Goal: Task Accomplishment & Management: Manage account settings

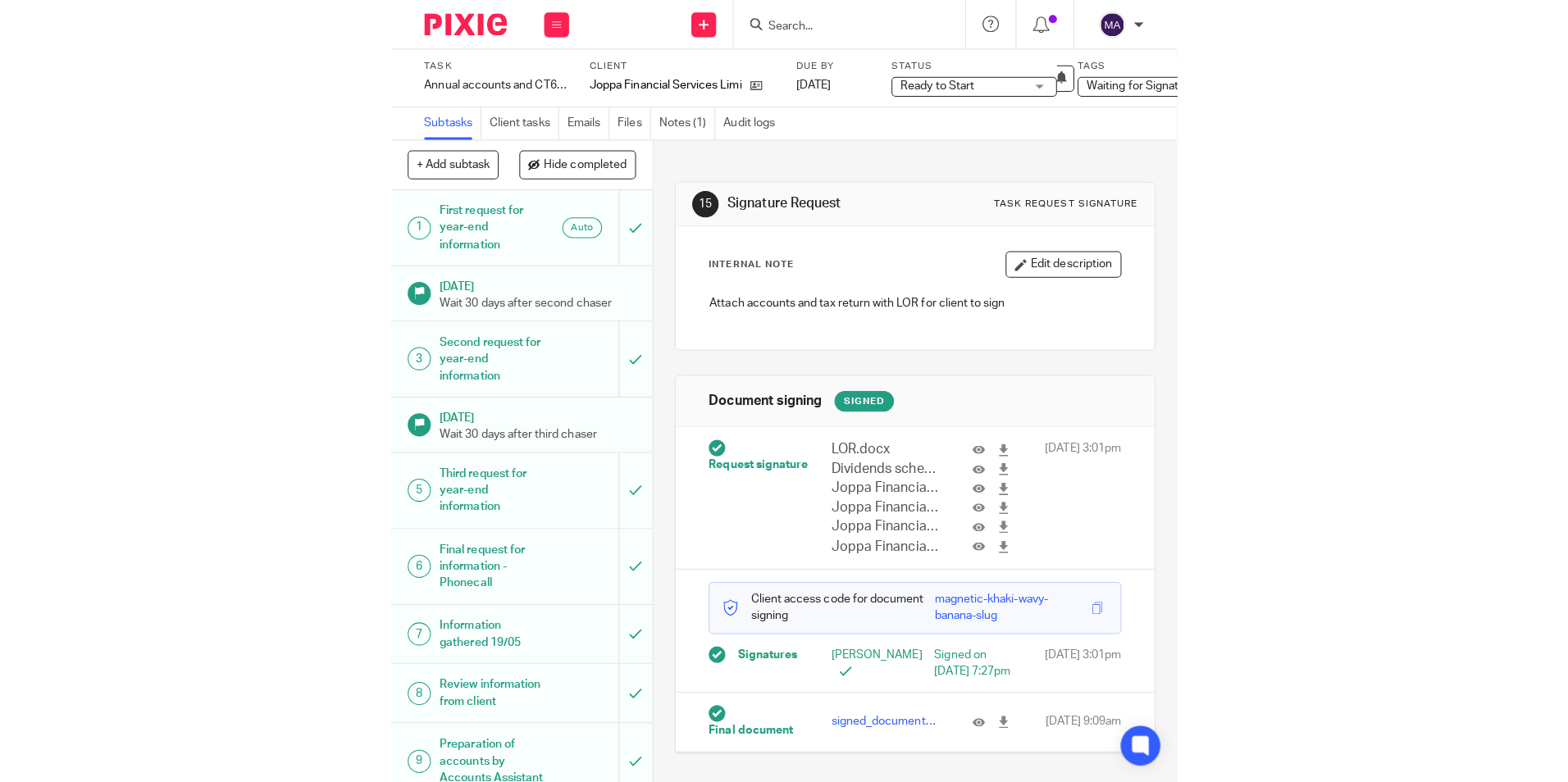
scroll to position [18, 0]
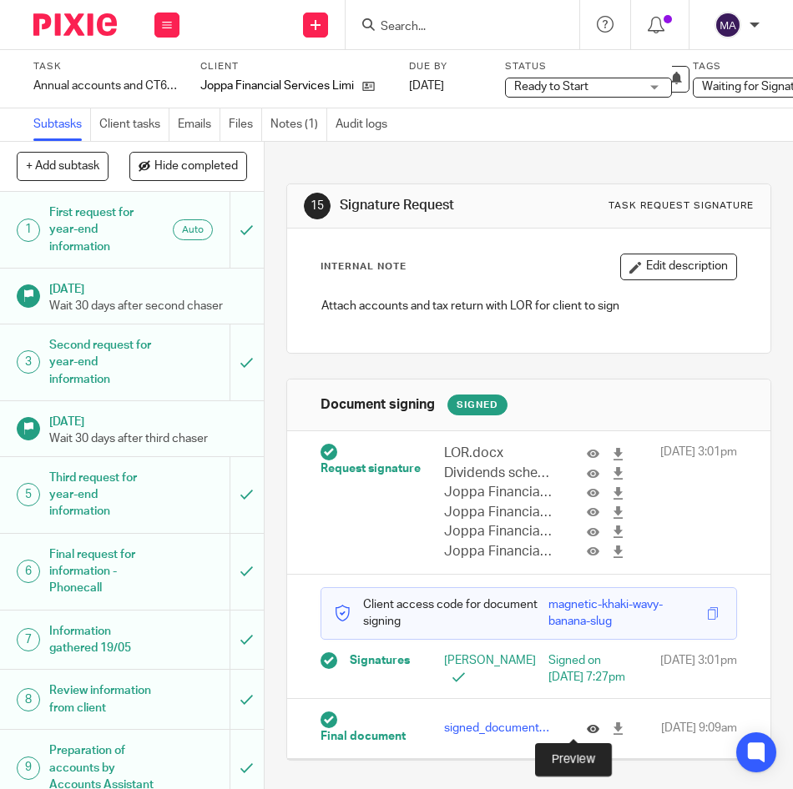
click at [587, 725] on icon at bounding box center [593, 729] width 13 height 13
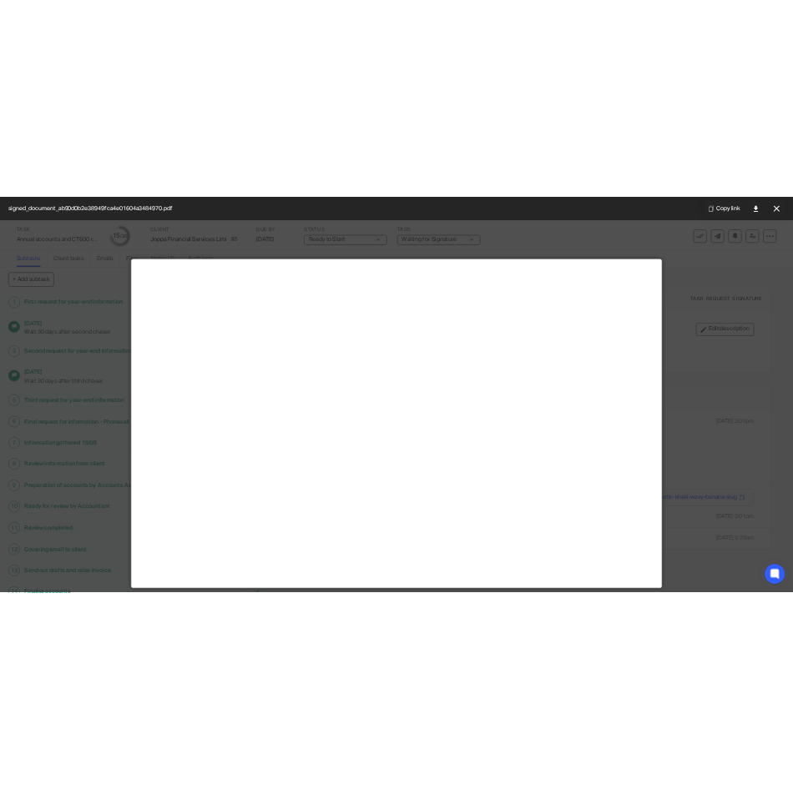
scroll to position [0, 0]
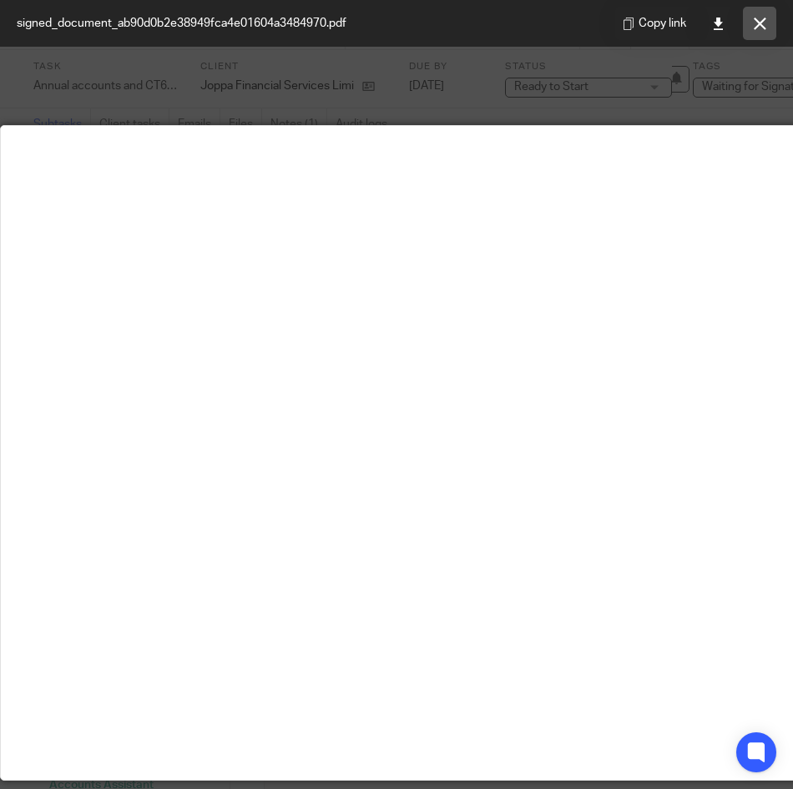
click at [765, 23] on icon at bounding box center [760, 24] width 13 height 13
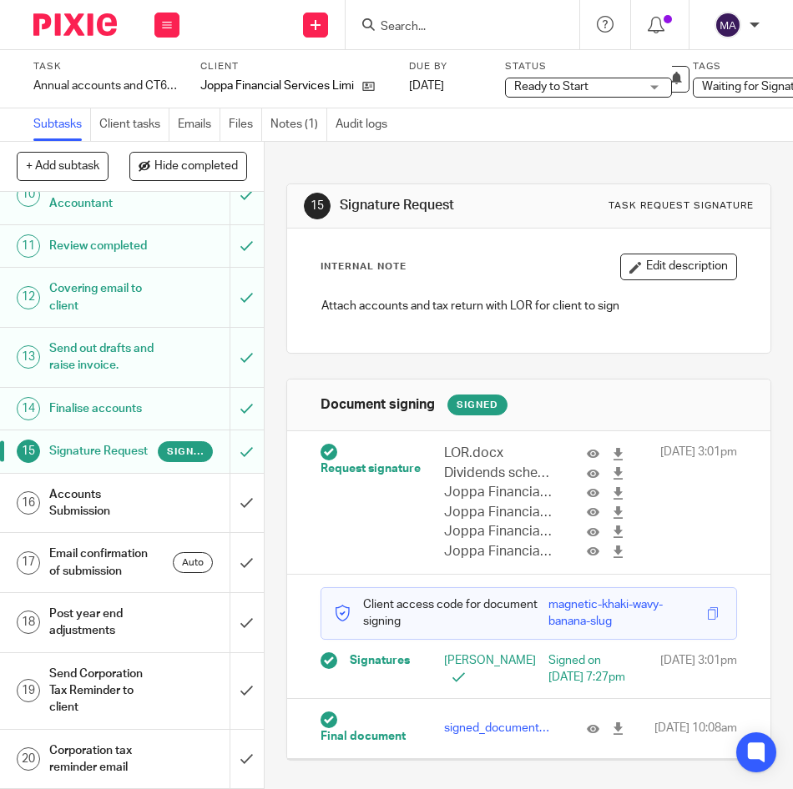
scroll to position [739, 0]
click at [105, 482] on h1 "Accounts Submission" at bounding box center [103, 503] width 109 height 43
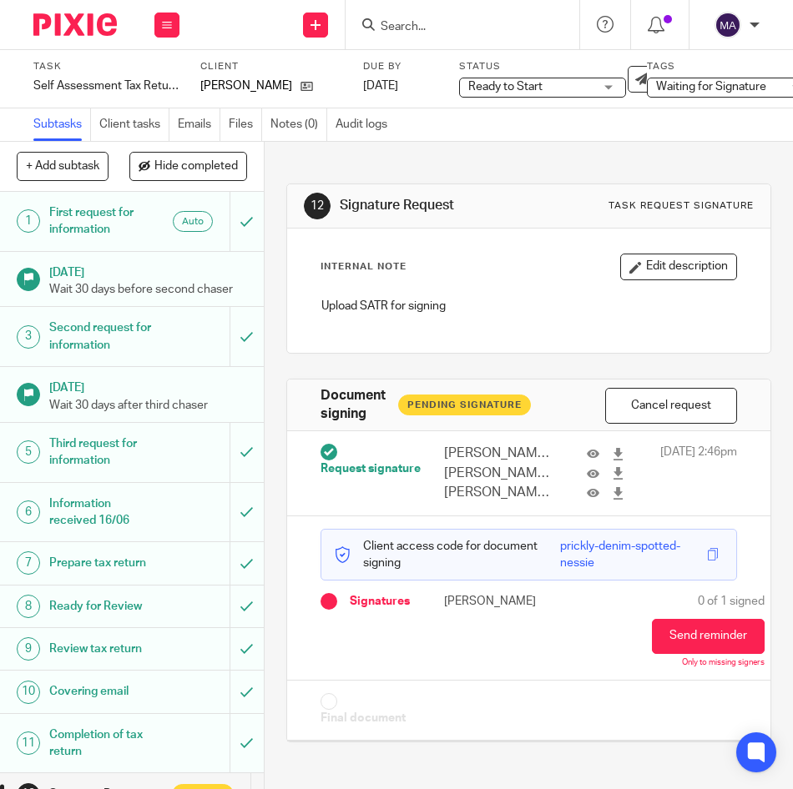
click at [169, 21] on icon at bounding box center [167, 25] width 10 height 10
click at [158, 150] on link "Team" at bounding box center [158, 151] width 28 height 12
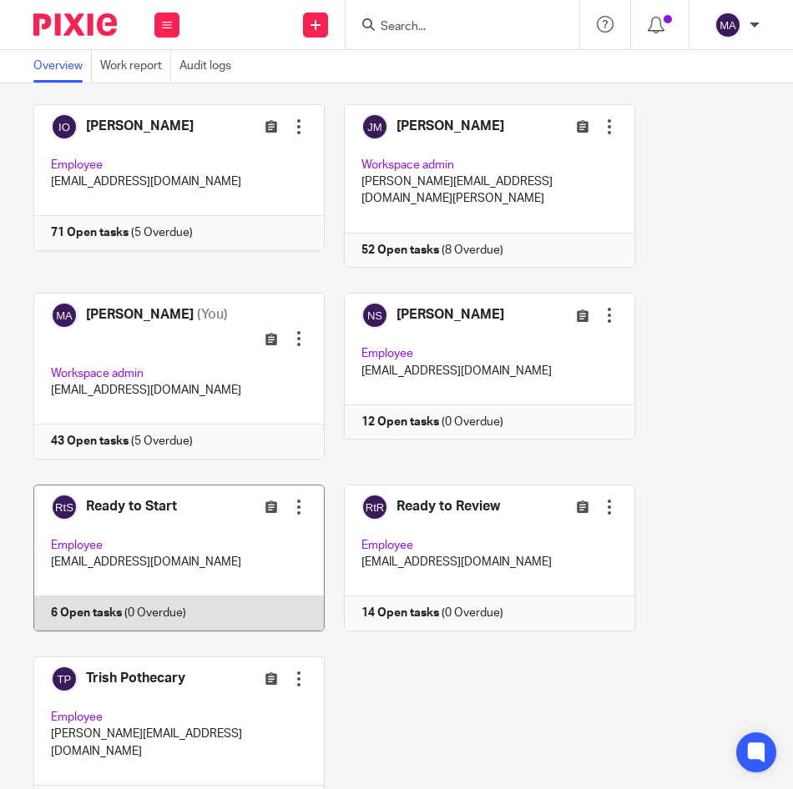
scroll to position [475, 0]
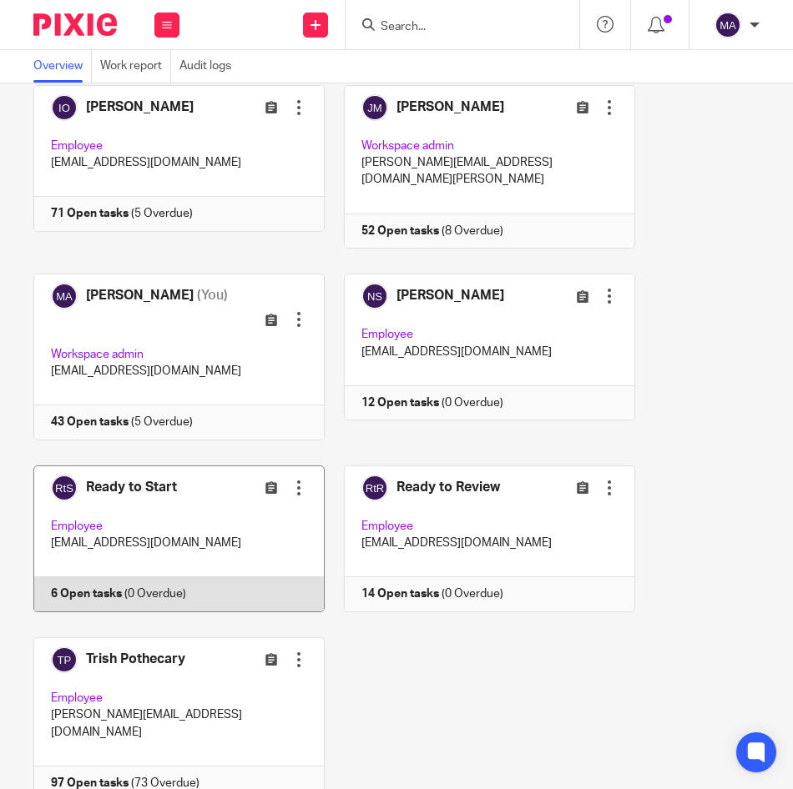
click at [163, 466] on link at bounding box center [169, 539] width 310 height 147
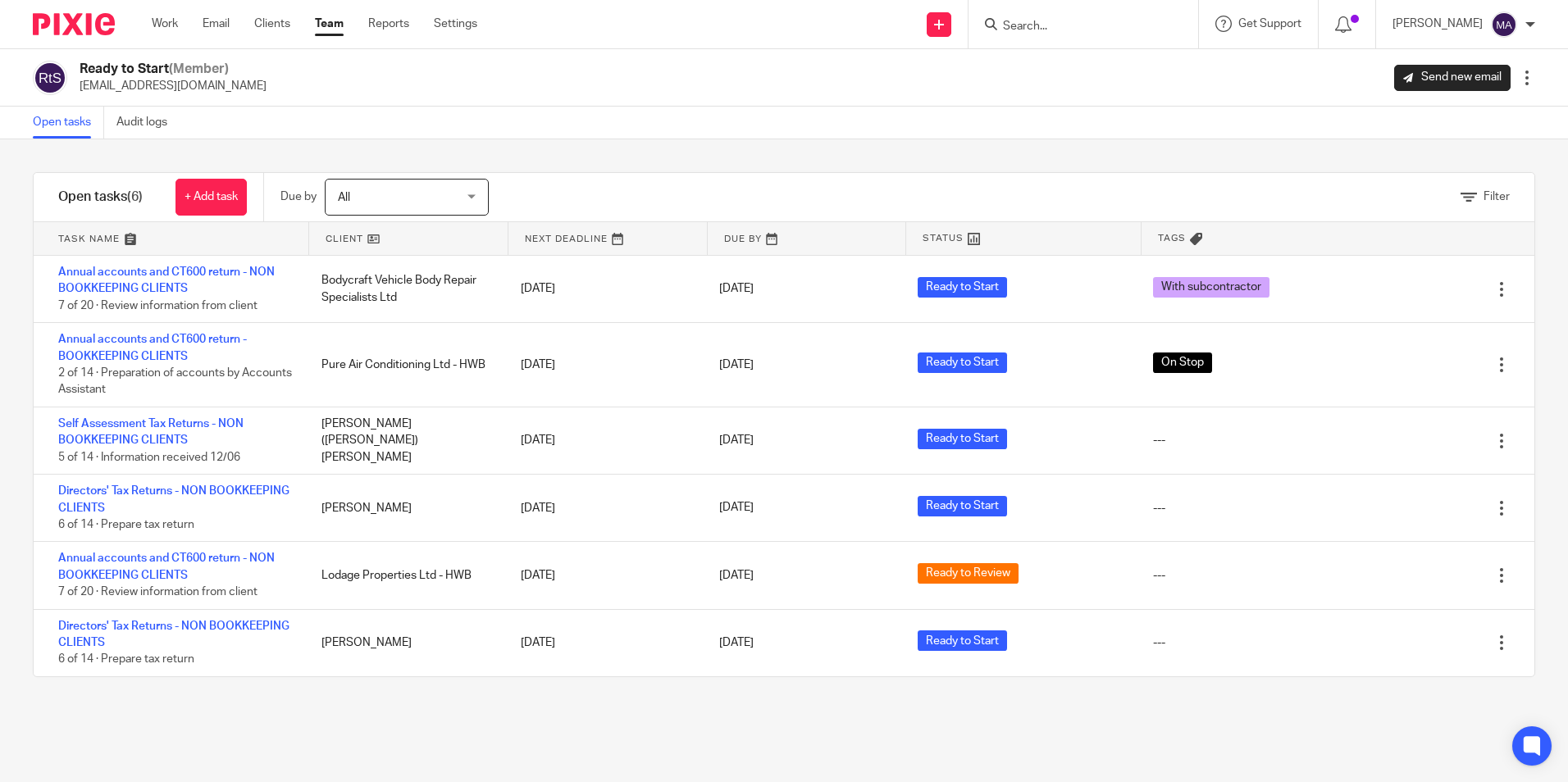
click at [778, 708] on div "Filter tasks Only show tasks matching all of these conditions 1 Client name Is …" at bounding box center [784, 461] width 1568 height 642
click at [778, 736] on div "Filter tasks Only show tasks matching all of these conditions 1 Client name Is …" at bounding box center [784, 461] width 1568 height 642
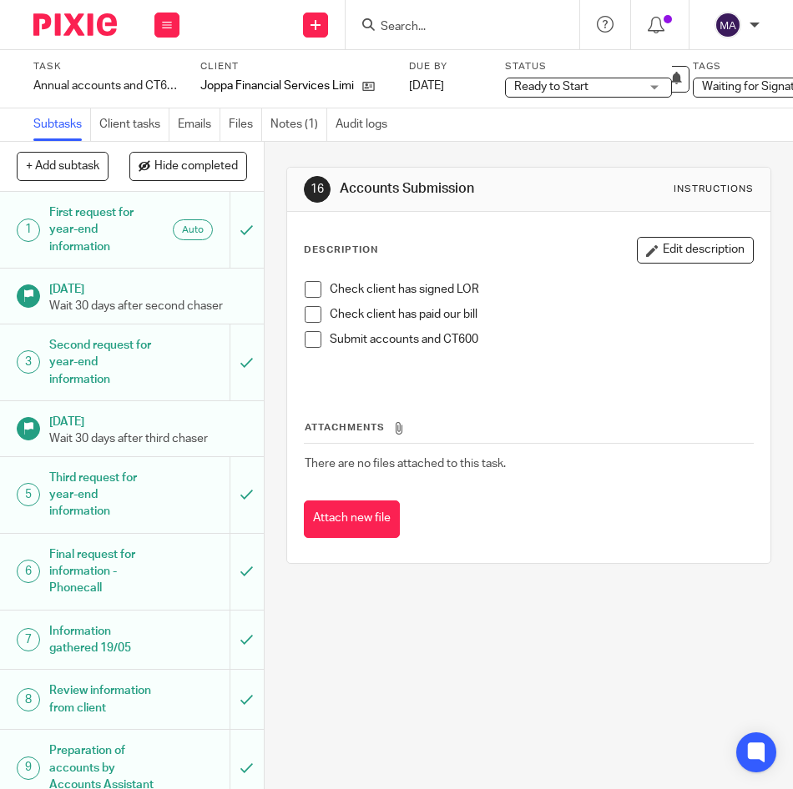
click at [298, 286] on div "Check client has signed LOR Check client has paid our bill Submit accounts and …" at bounding box center [528, 329] width 465 height 113
click at [305, 291] on span at bounding box center [313, 289] width 17 height 17
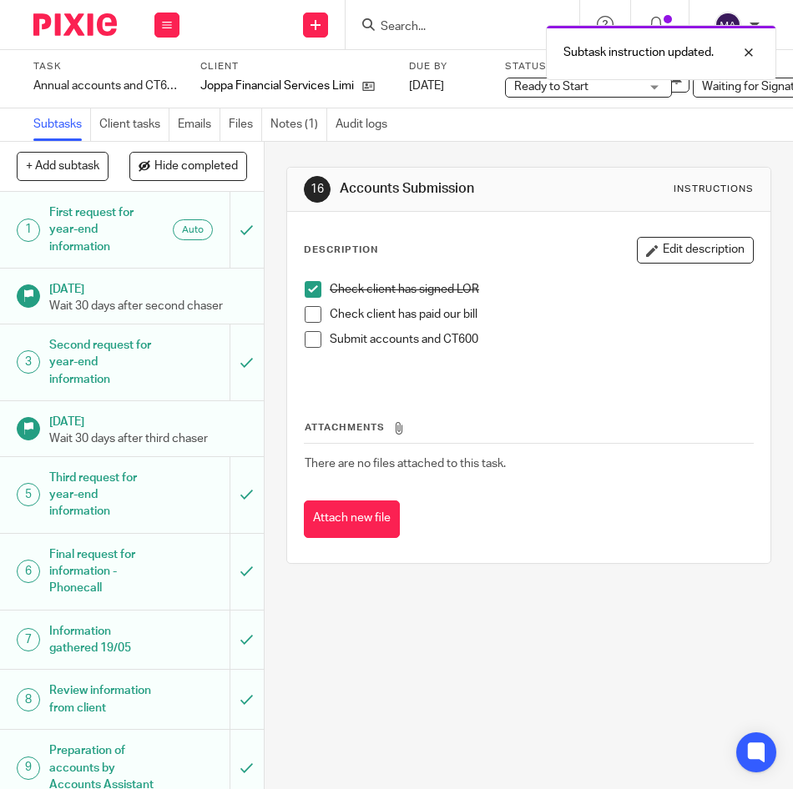
click at [309, 309] on span at bounding box center [313, 314] width 17 height 17
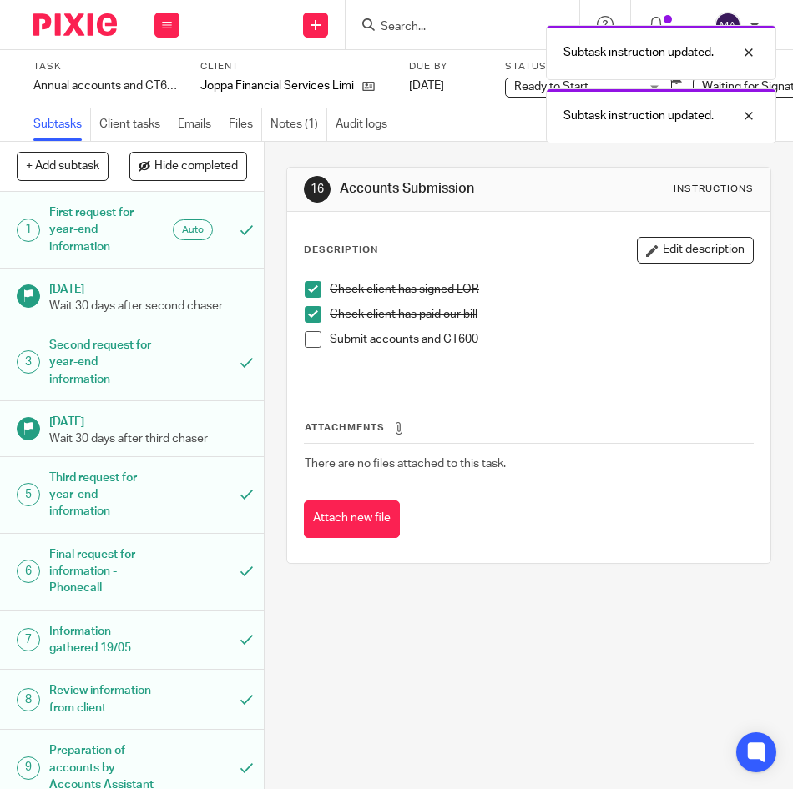
click at [306, 338] on span at bounding box center [313, 339] width 17 height 17
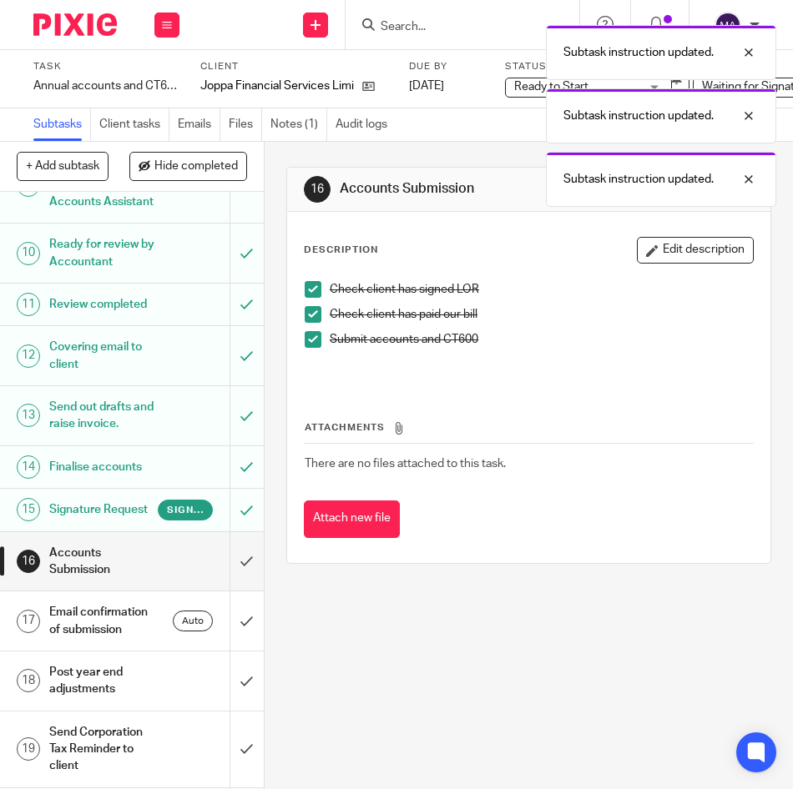
scroll to position [584, 0]
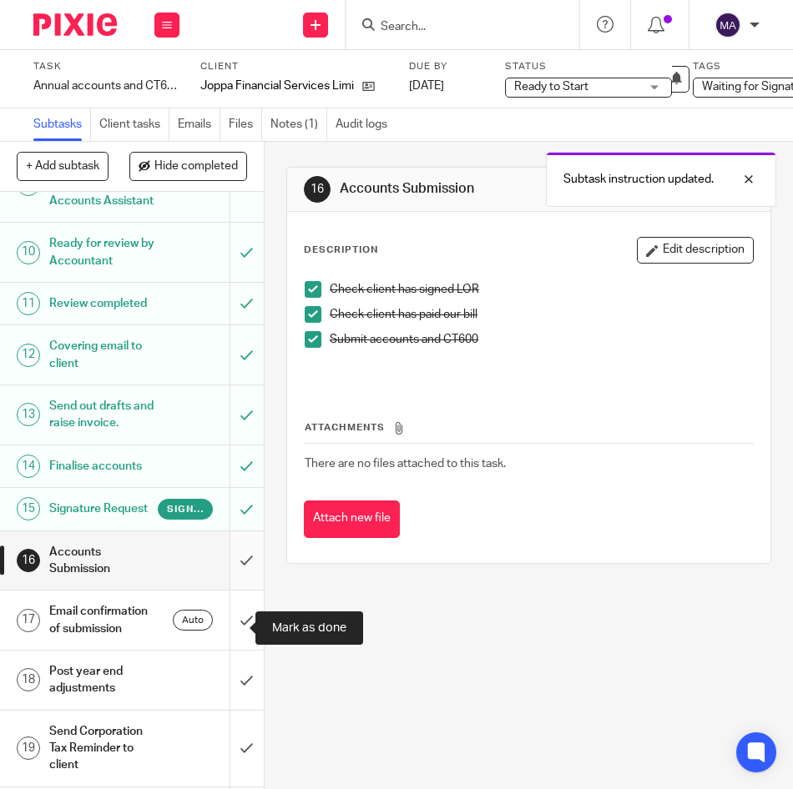
click at [235, 591] on input "submit" at bounding box center [132, 561] width 264 height 59
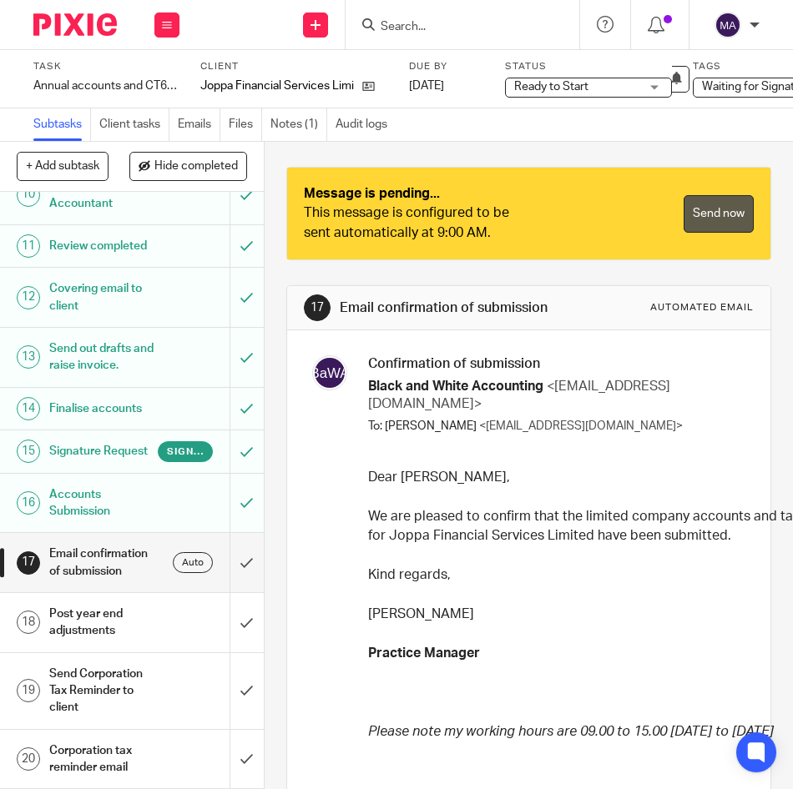
click at [697, 209] on link "Send now" at bounding box center [719, 214] width 70 height 38
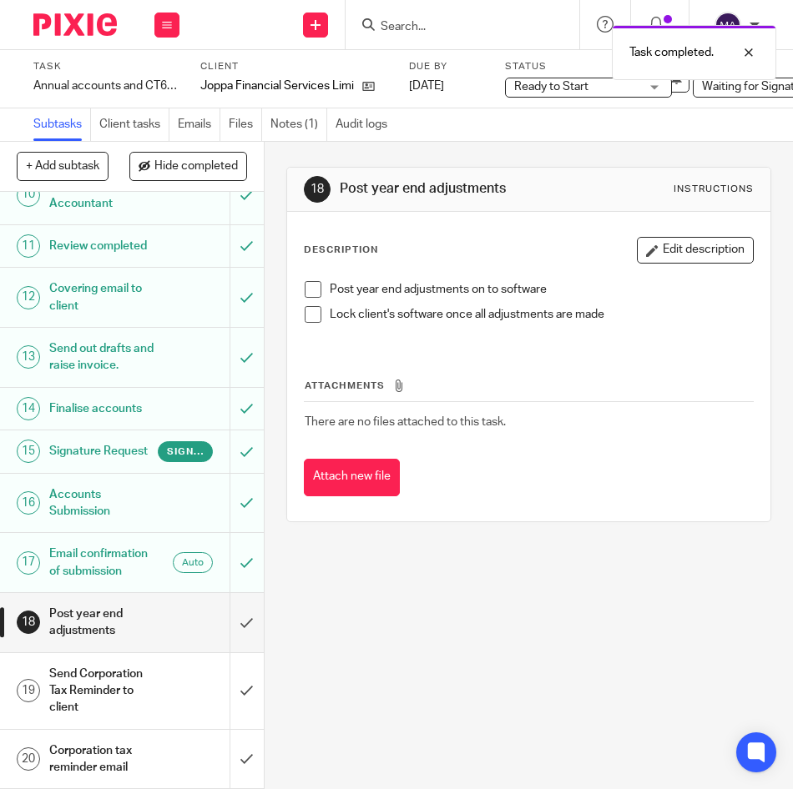
scroll to position [739, 0]
click at [500, 549] on div "18 Post year end adjustments Instructions Description Edit description Post yea…" at bounding box center [529, 466] width 528 height 648
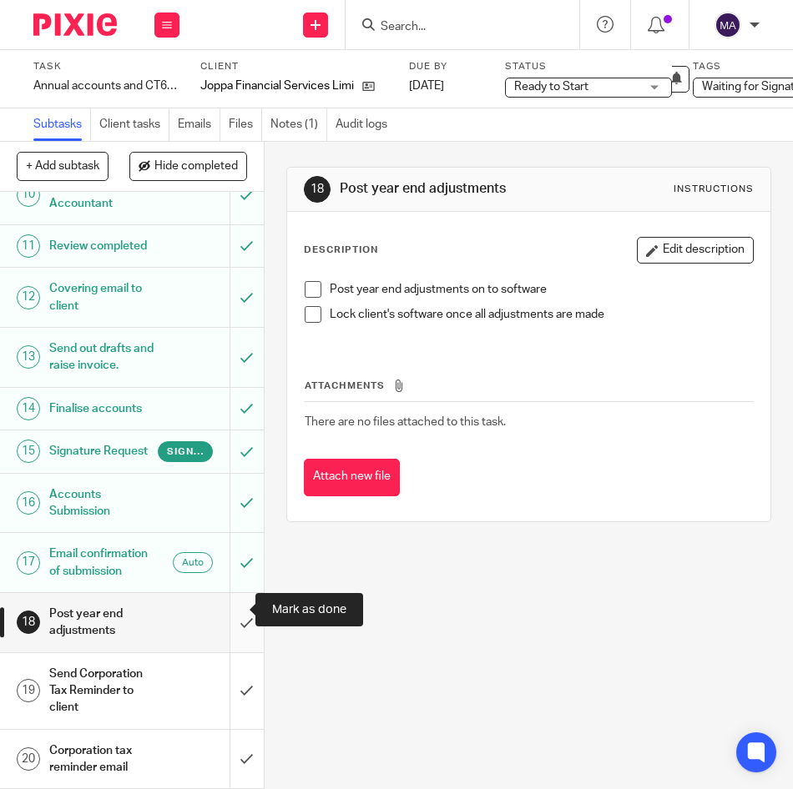
click at [236, 618] on input "submit" at bounding box center [132, 622] width 264 height 59
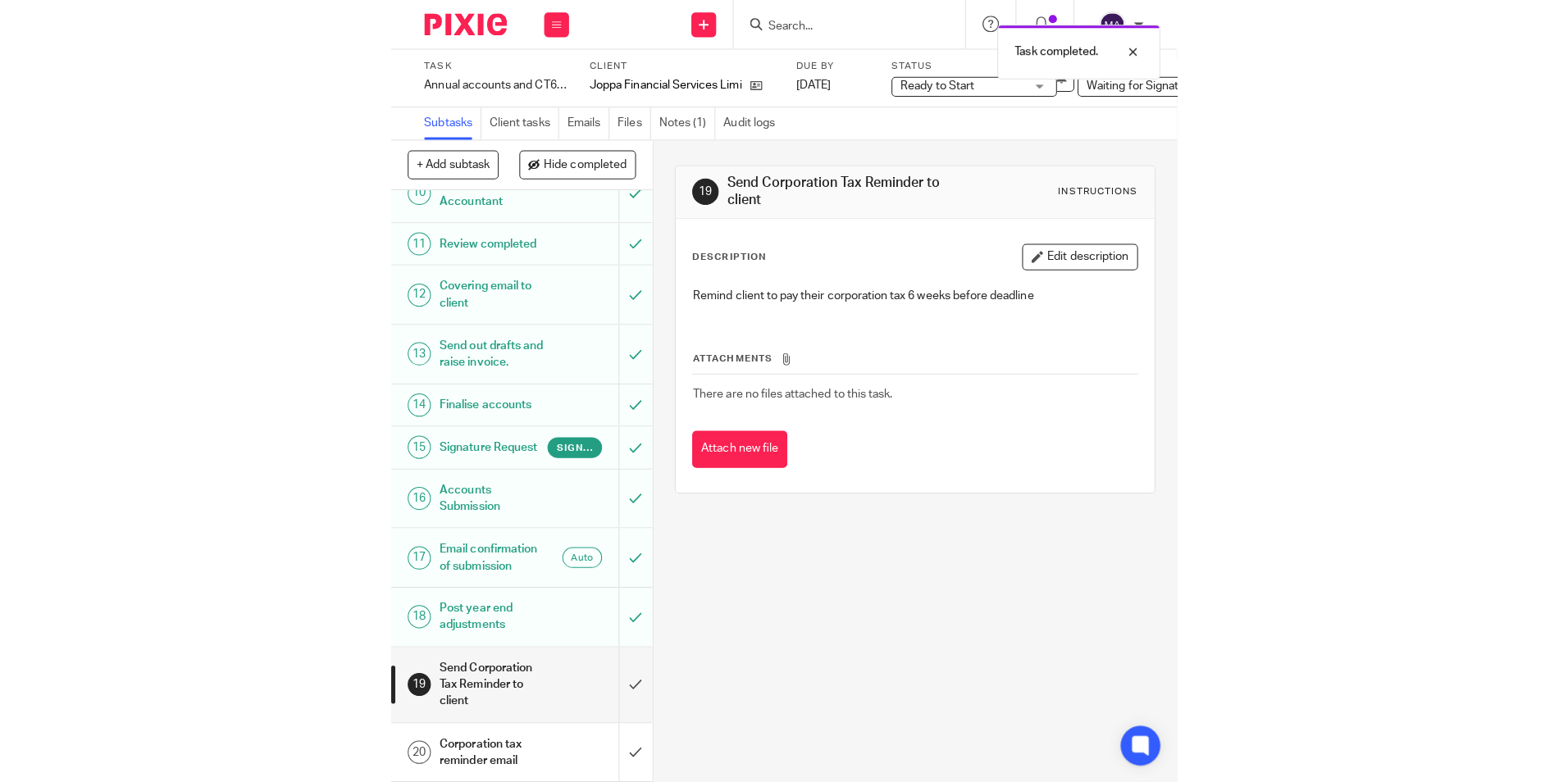
scroll to position [274, 0]
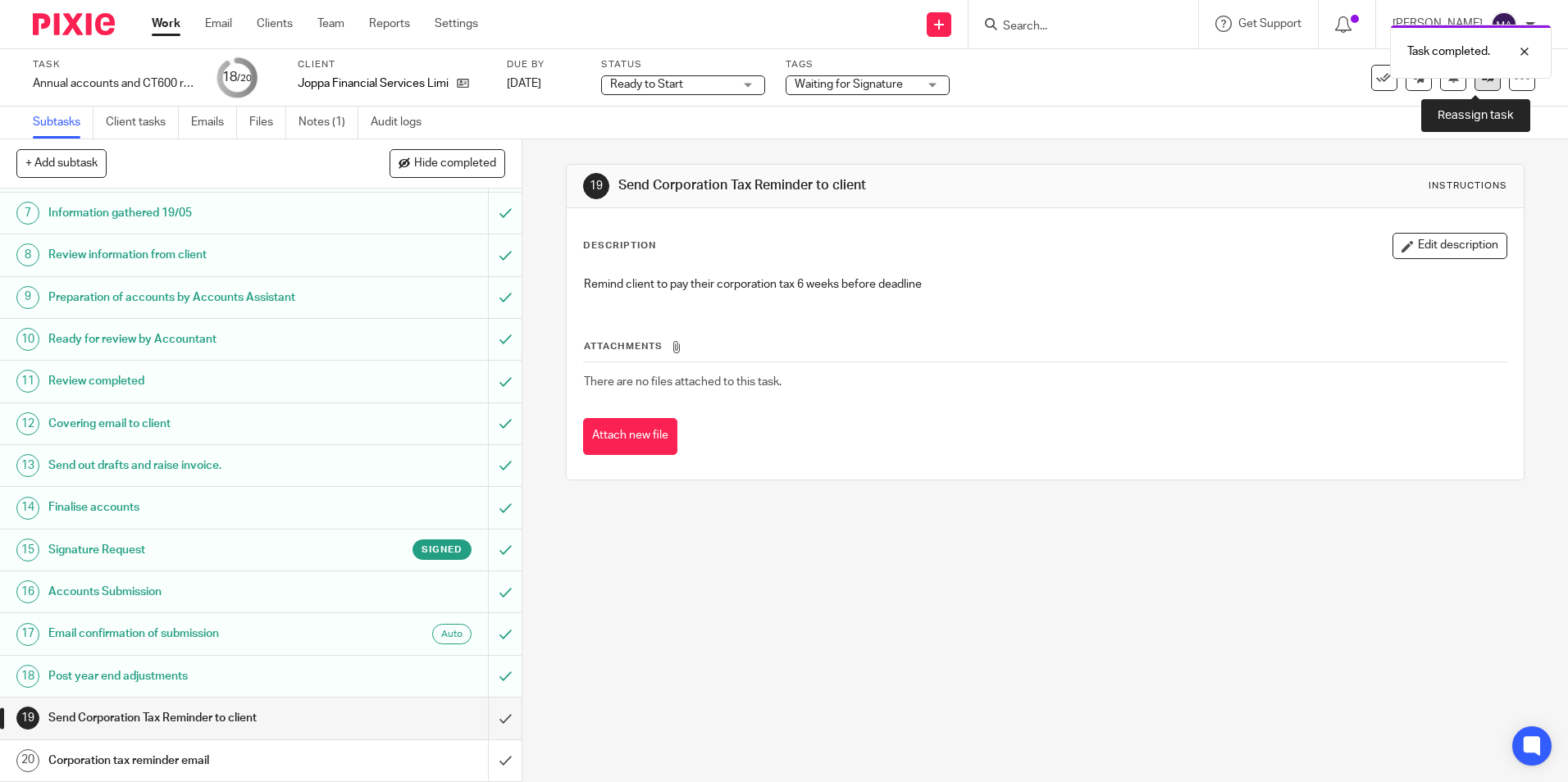
click at [778, 86] on link at bounding box center [1487, 78] width 27 height 27
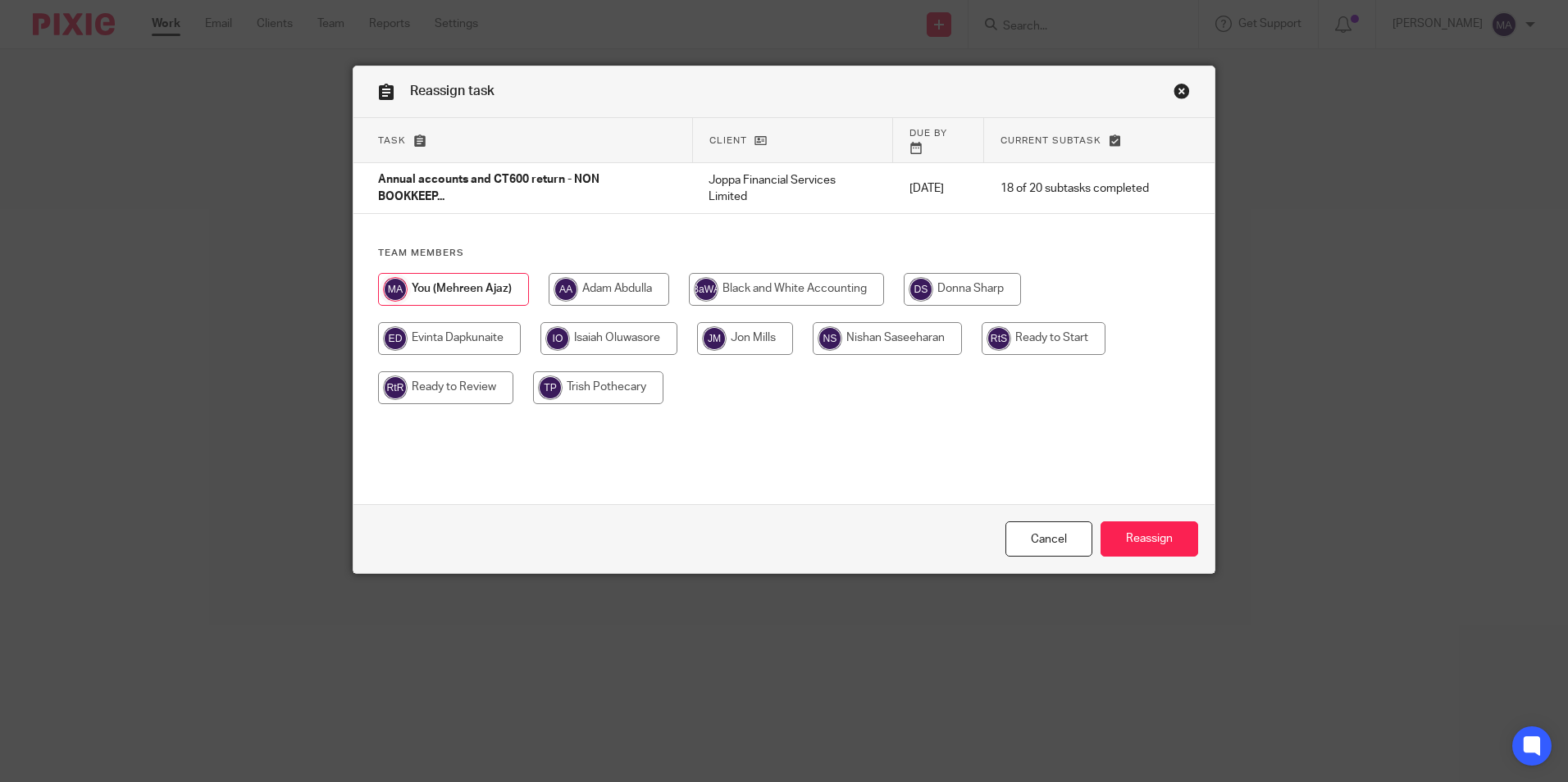
click at [453, 322] on input "radio" at bounding box center [449, 338] width 142 height 32
radio input "true"
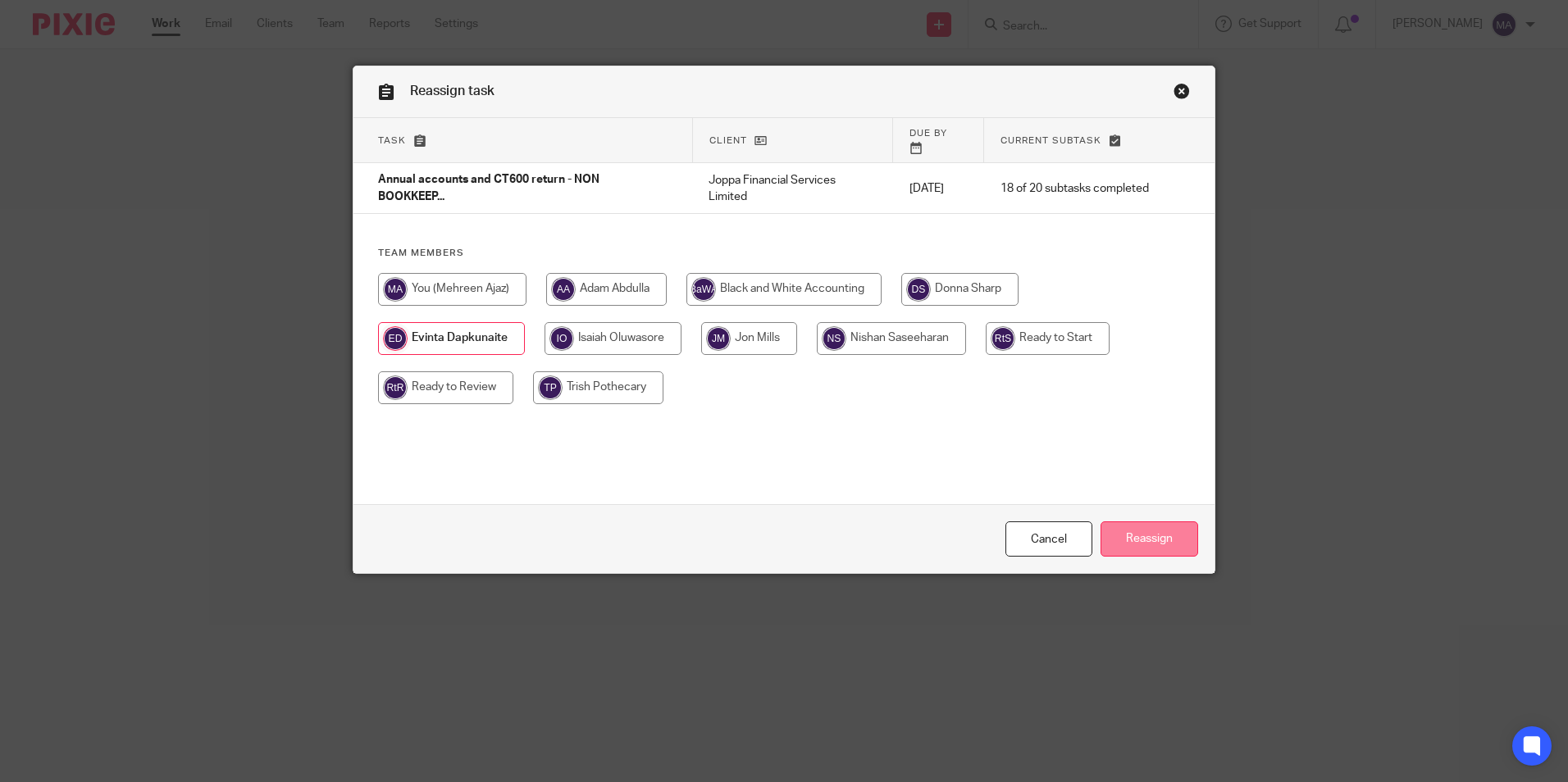
click at [1162, 543] on input "Reassign" at bounding box center [1148, 539] width 97 height 35
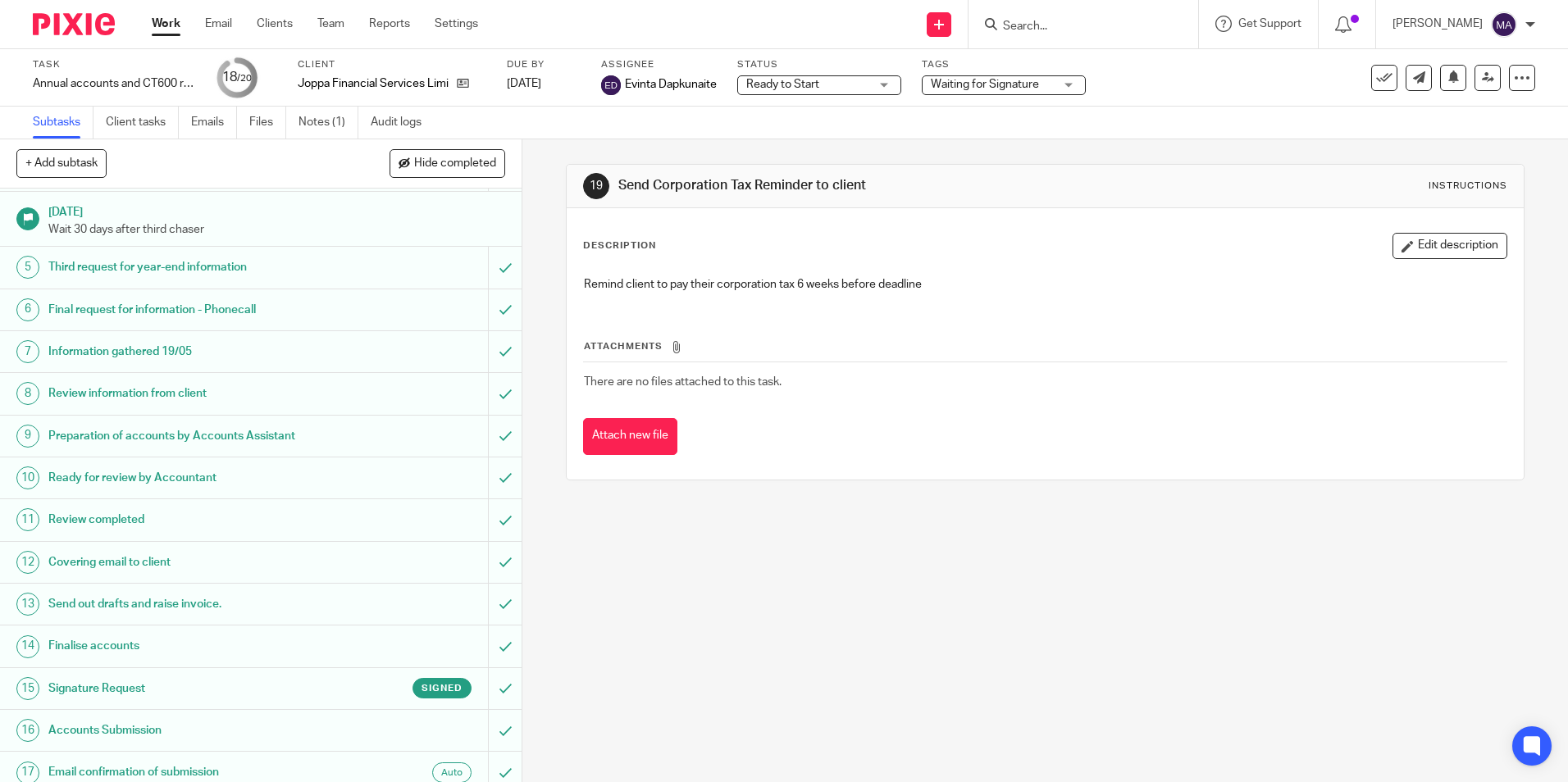
scroll to position [274, 0]
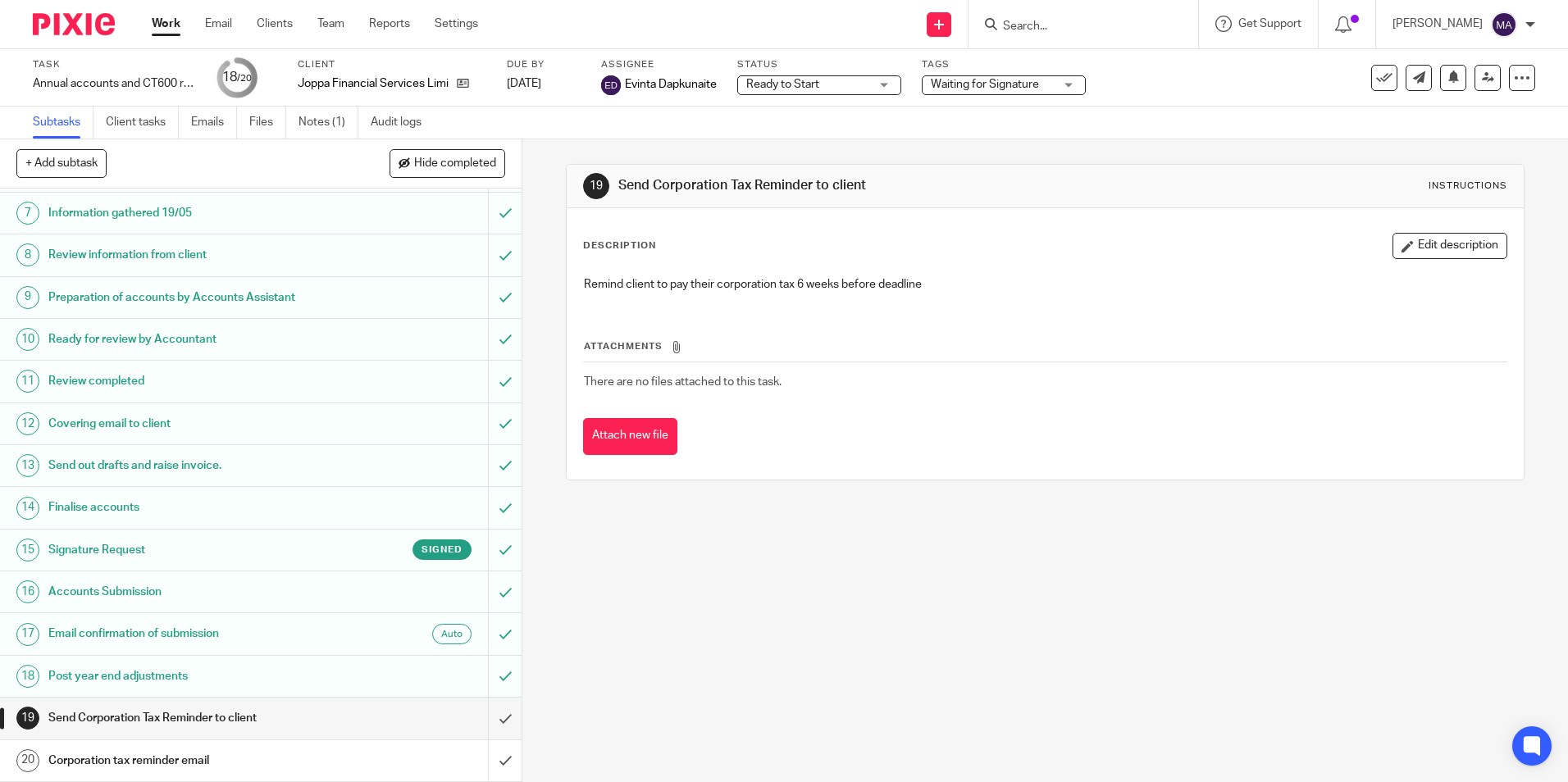
click at [1012, 33] on div at bounding box center [1080, 24] width 191 height 21
click at [1059, 32] on input "Search" at bounding box center [1075, 27] width 147 height 15
type input "BODYC"
click at [1177, 65] on link at bounding box center [1140, 71] width 284 height 37
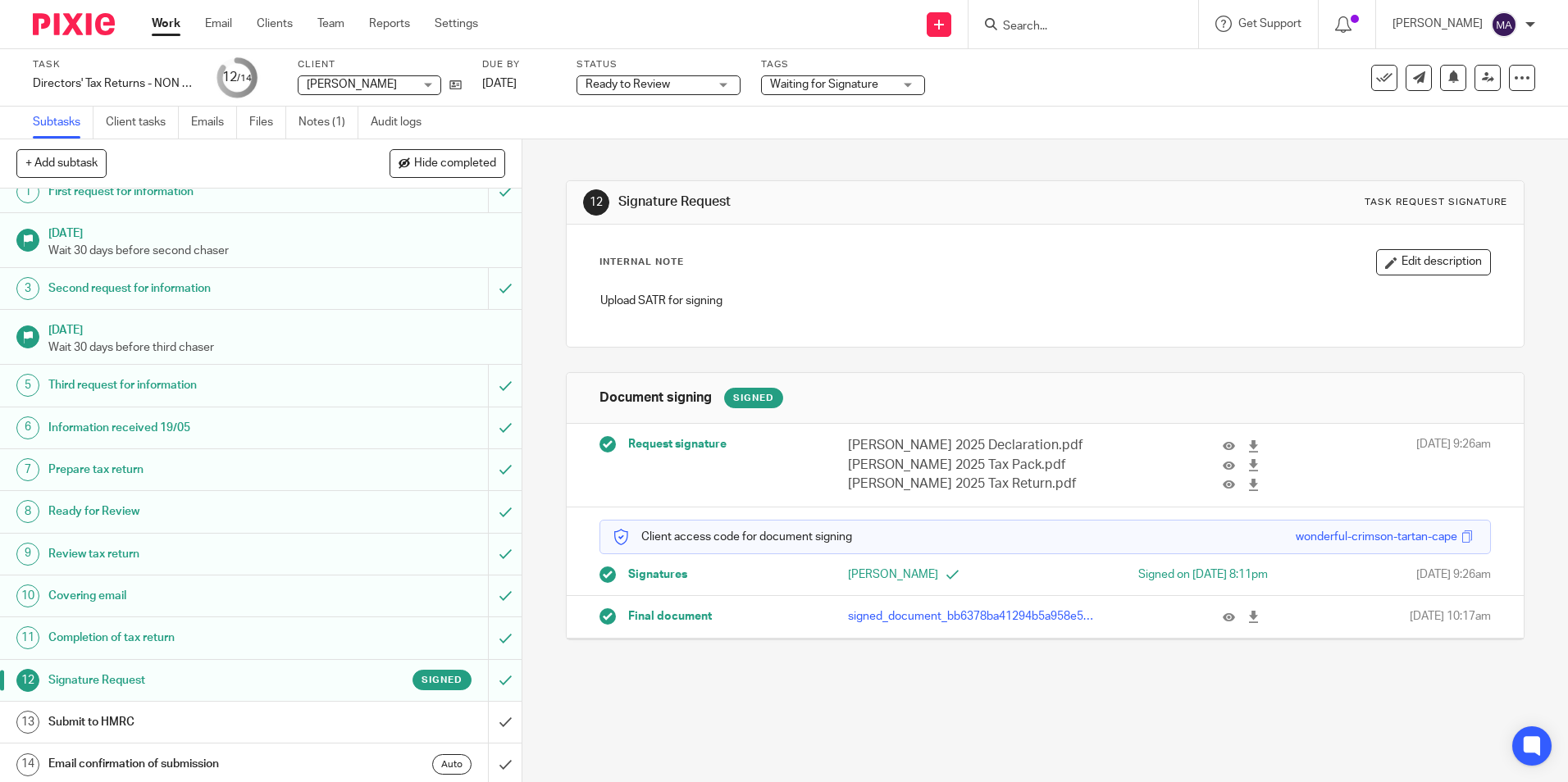
scroll to position [22, 0]
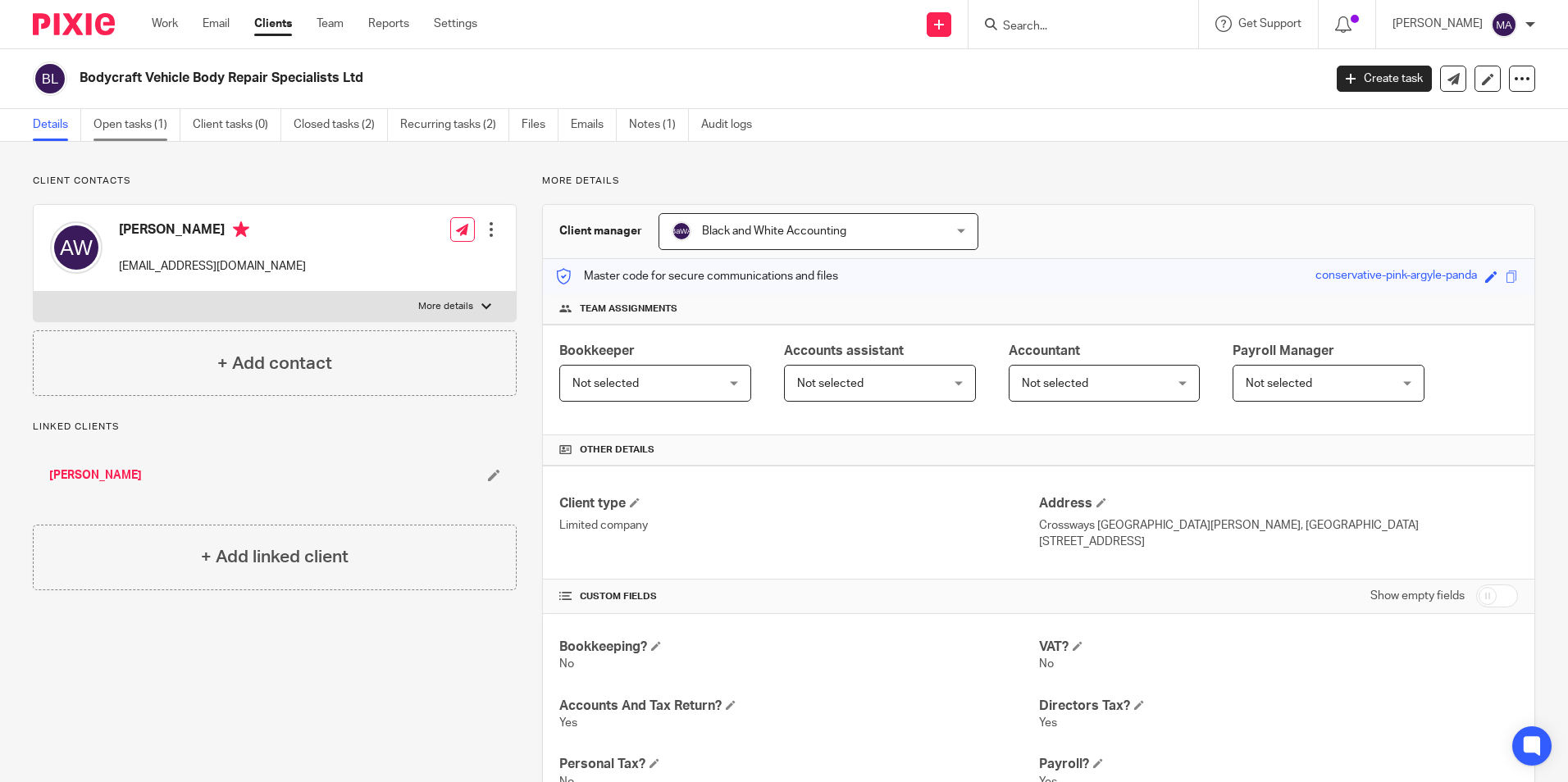
click at [127, 132] on link "Open tasks (1)" at bounding box center [137, 125] width 86 height 32
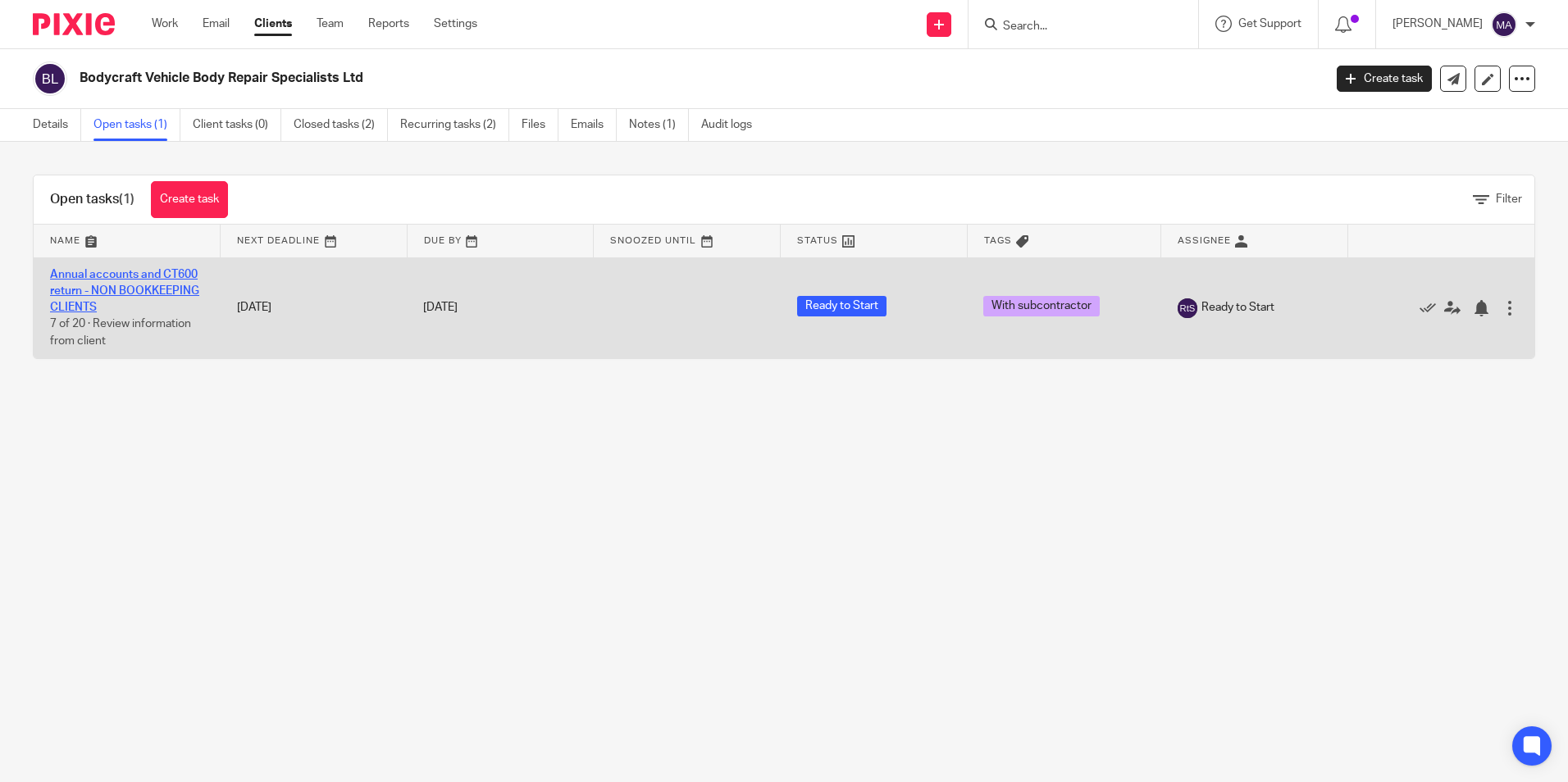
click at [137, 290] on link "Annual accounts and CT600 return - NON BOOKKEEPING CLIENTS" at bounding box center [125, 292] width 149 height 45
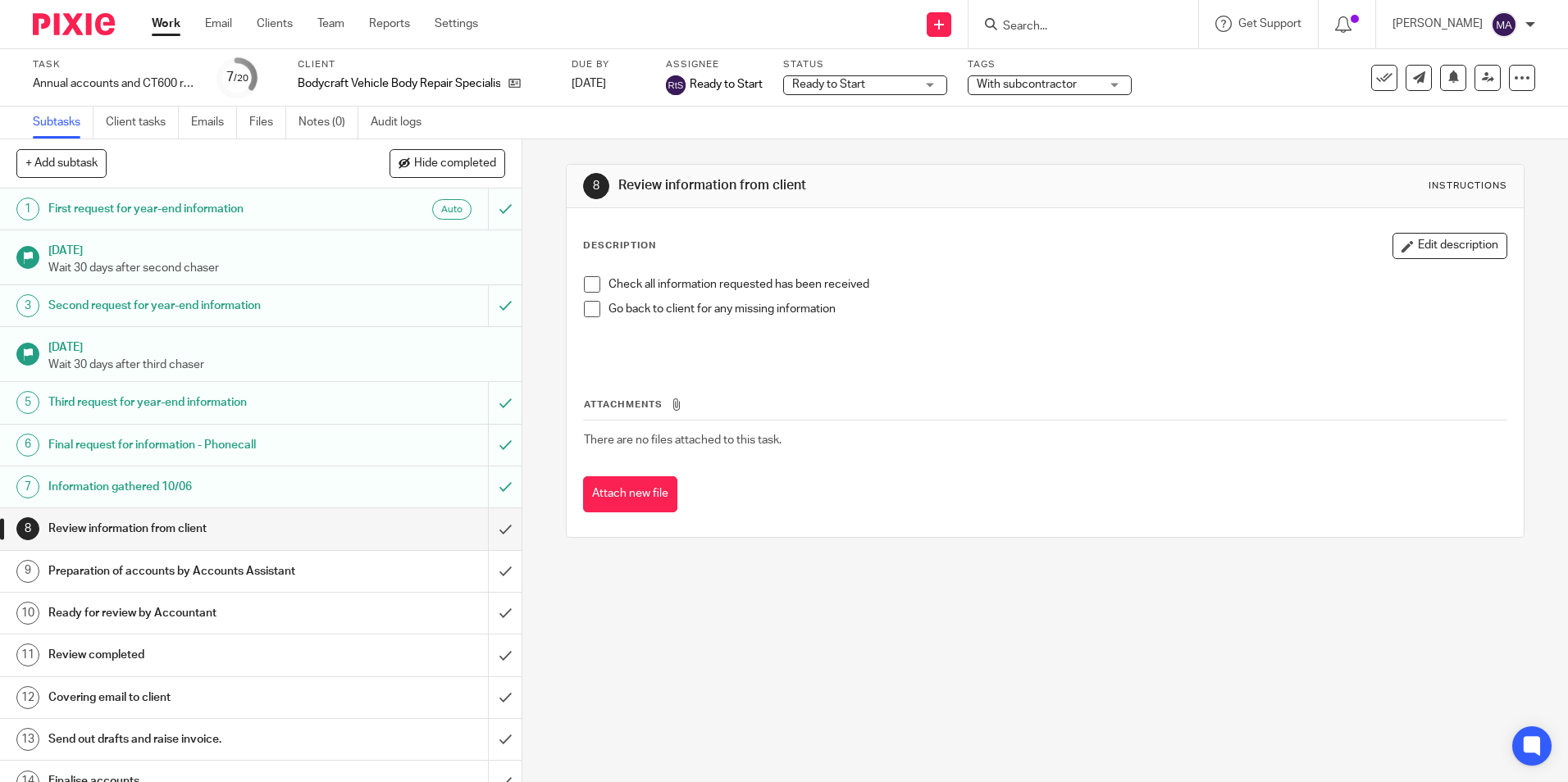
click at [1082, 88] on span "With subcontractor" at bounding box center [1037, 85] width 123 height 18
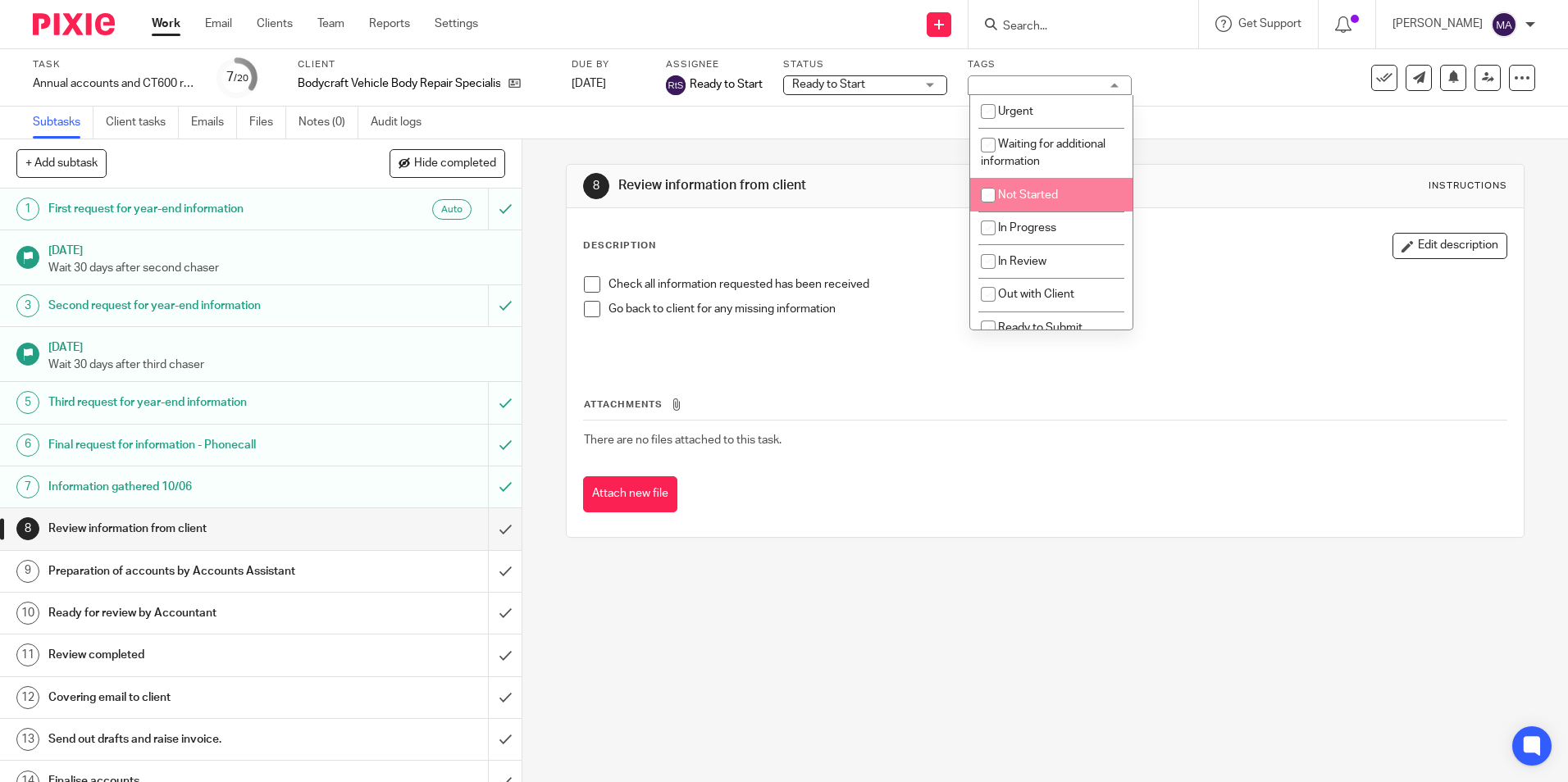
click at [1071, 201] on li "Not Started" at bounding box center [1050, 195] width 162 height 33
checkbox input "true"
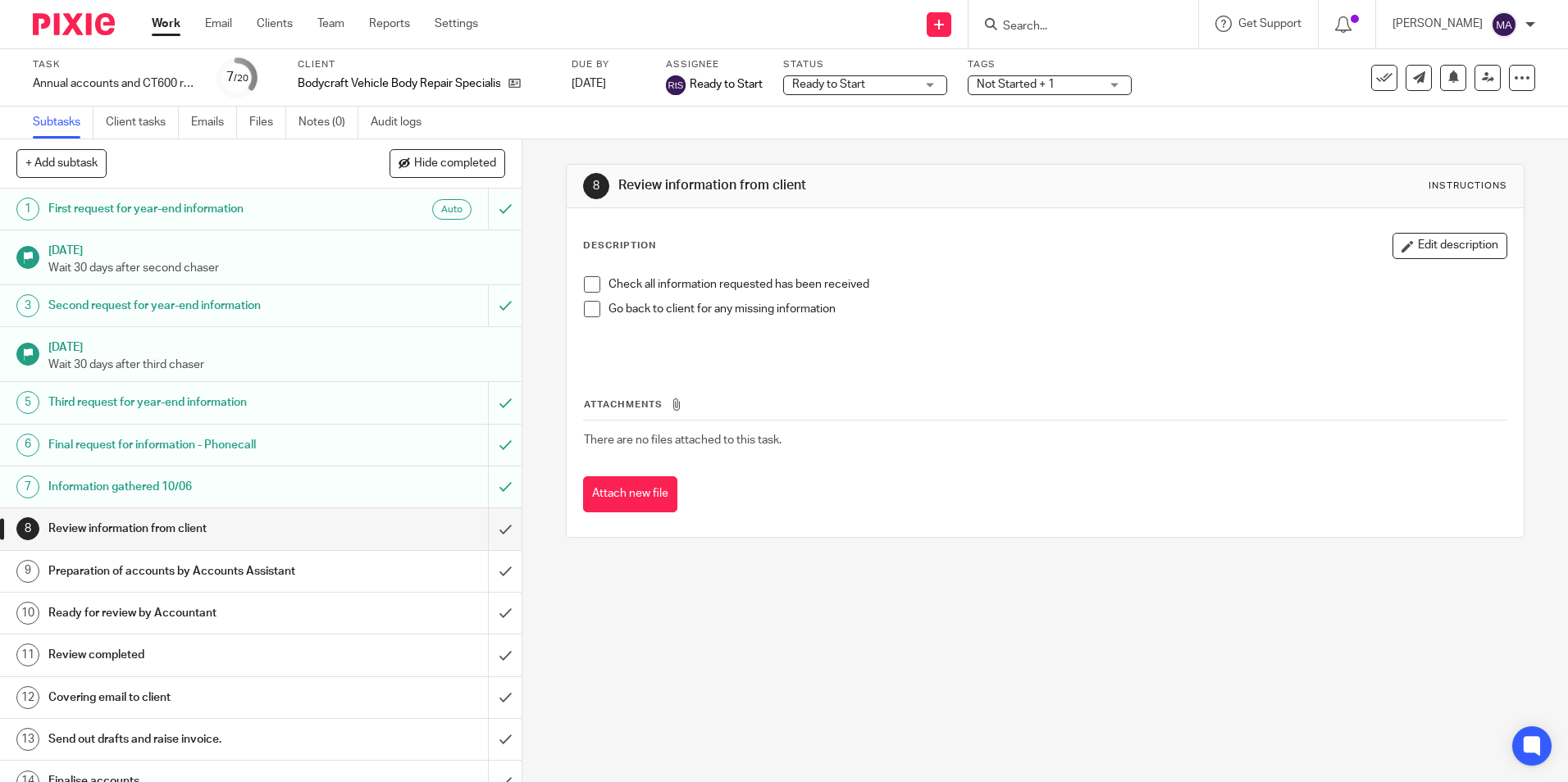
click at [919, 80] on div "Ready to Start Ready to Start" at bounding box center [865, 85] width 164 height 20
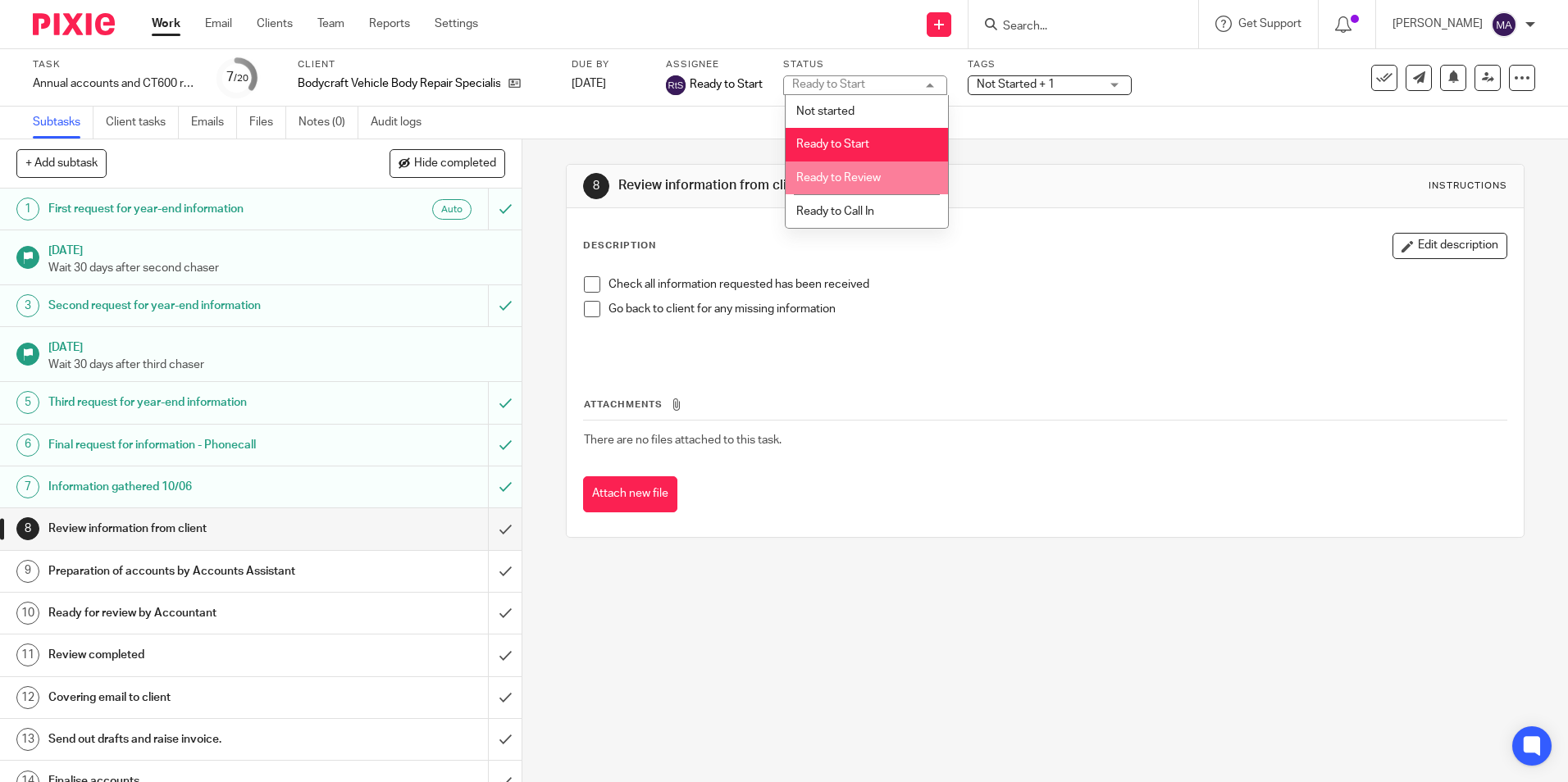
click at [908, 172] on li "Ready to Review" at bounding box center [867, 178] width 162 height 33
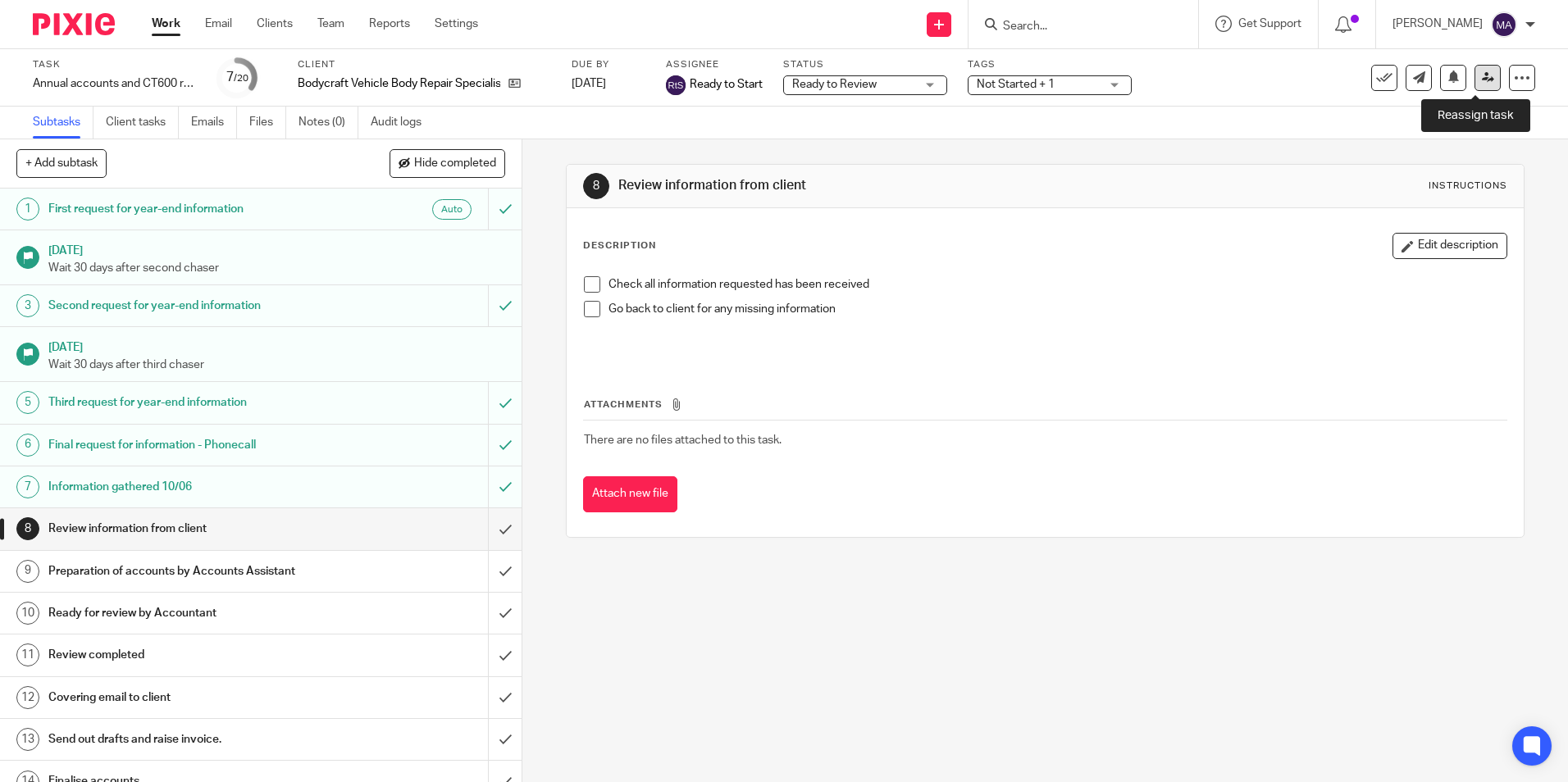
click at [1482, 75] on icon at bounding box center [1487, 78] width 13 height 13
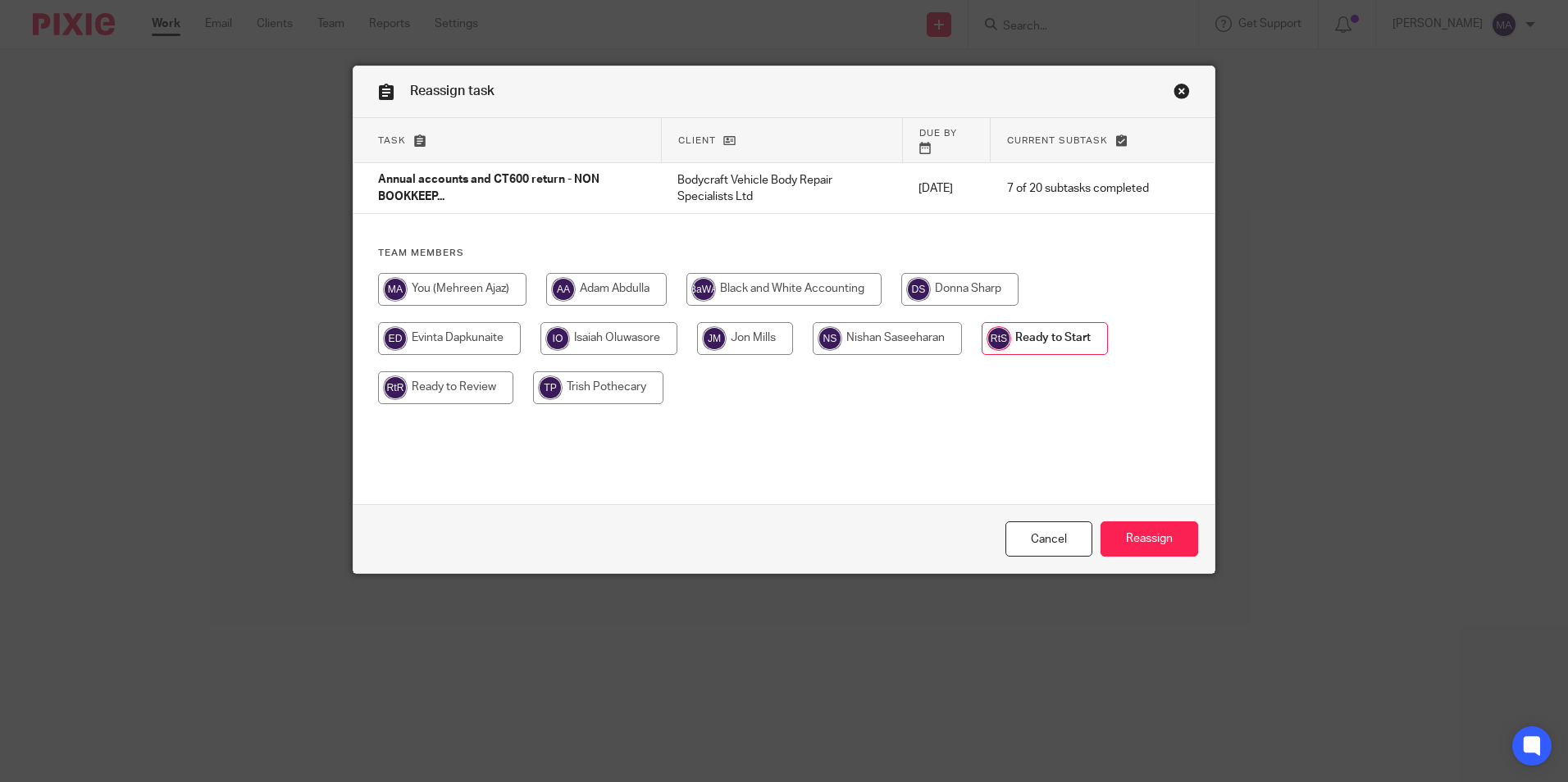
click at [458, 379] on input "radio" at bounding box center [446, 387] width 136 height 32
radio input "true"
click at [1177, 540] on input "Reassign" at bounding box center [1148, 539] width 97 height 35
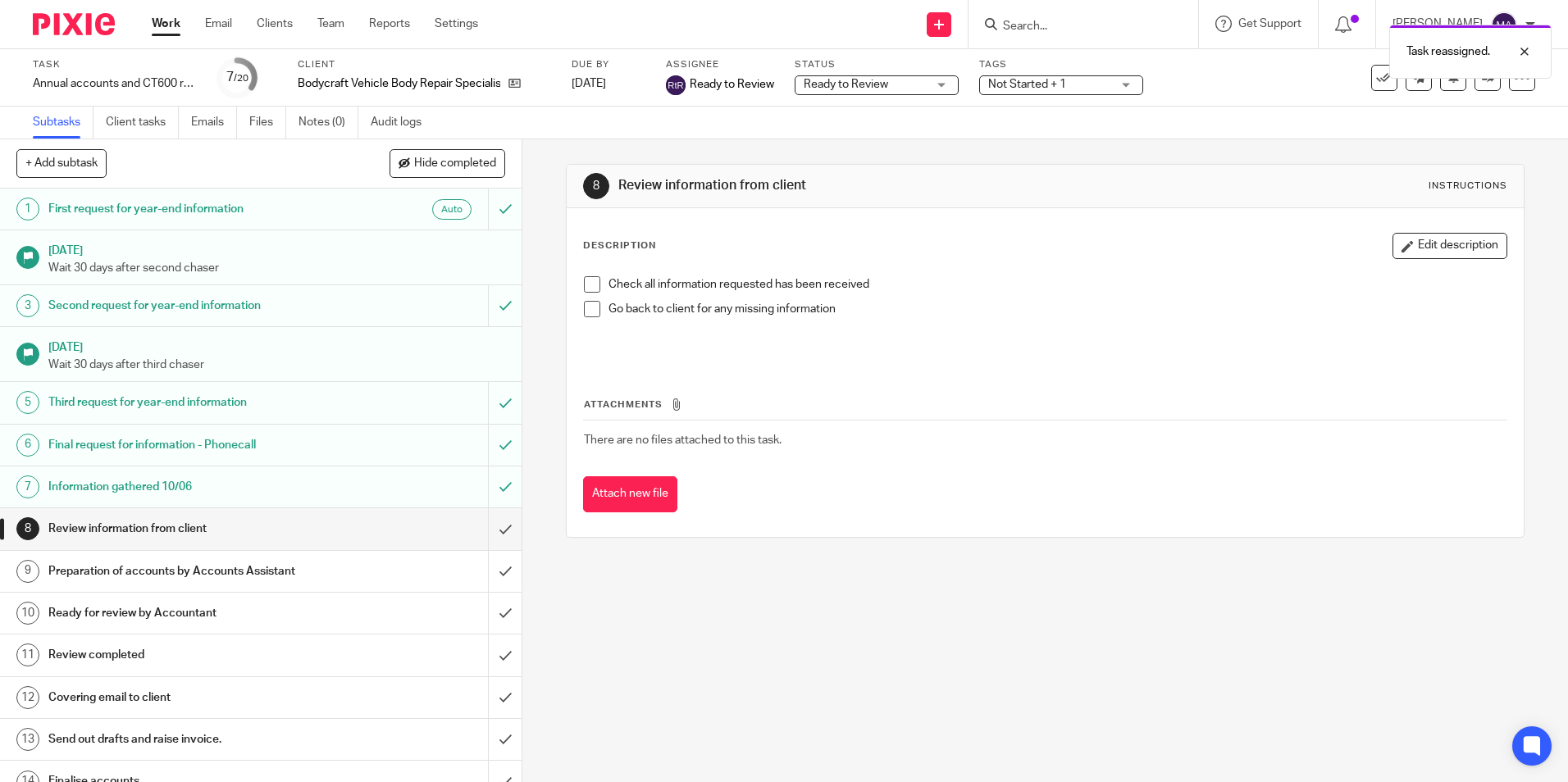
click at [1048, 83] on span "Not Started + 1" at bounding box center [1027, 84] width 78 height 12
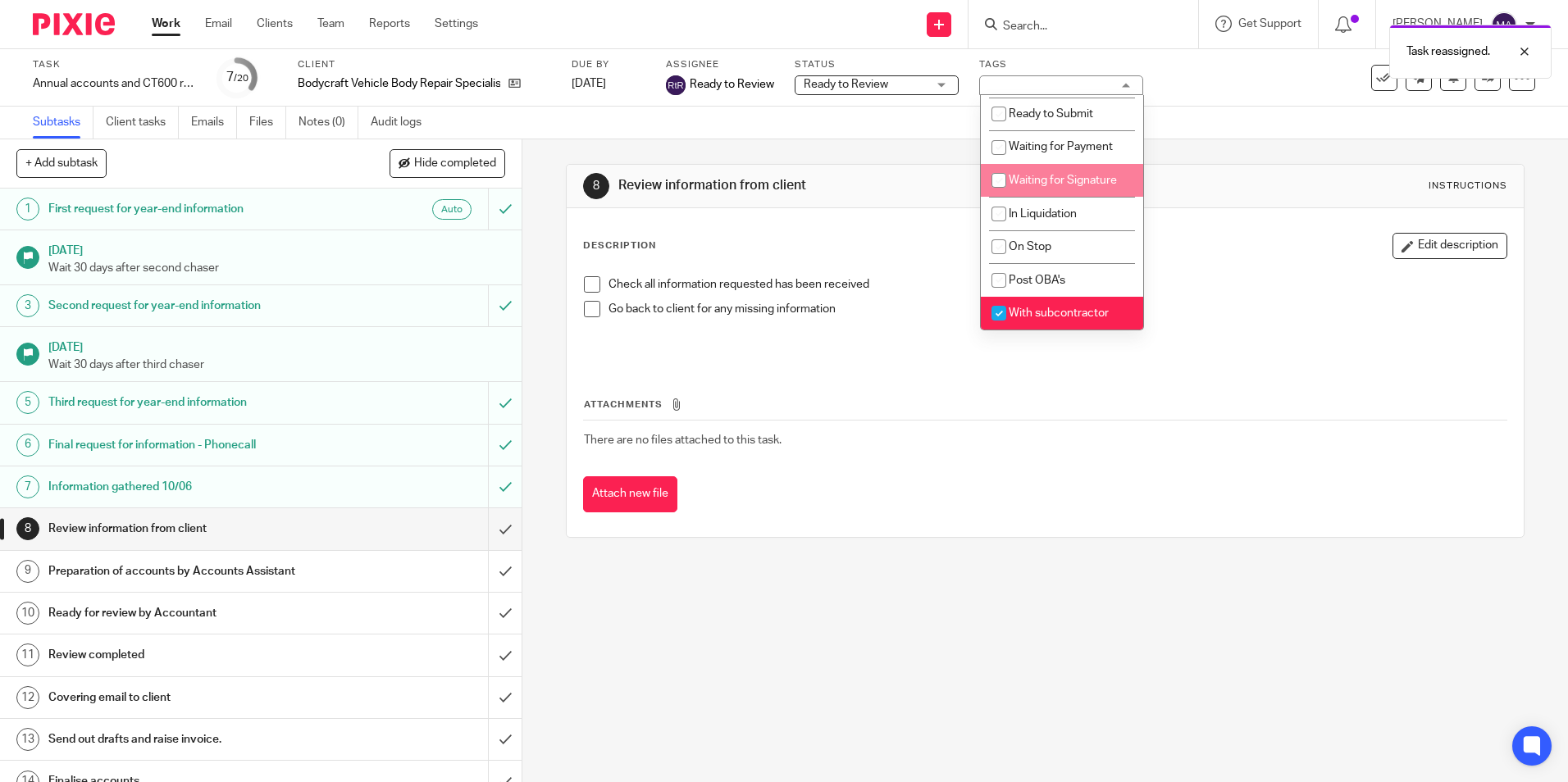
scroll to position [215, 0]
click at [1084, 308] on span "With subcontractor" at bounding box center [1059, 312] width 100 height 12
checkbox input "false"
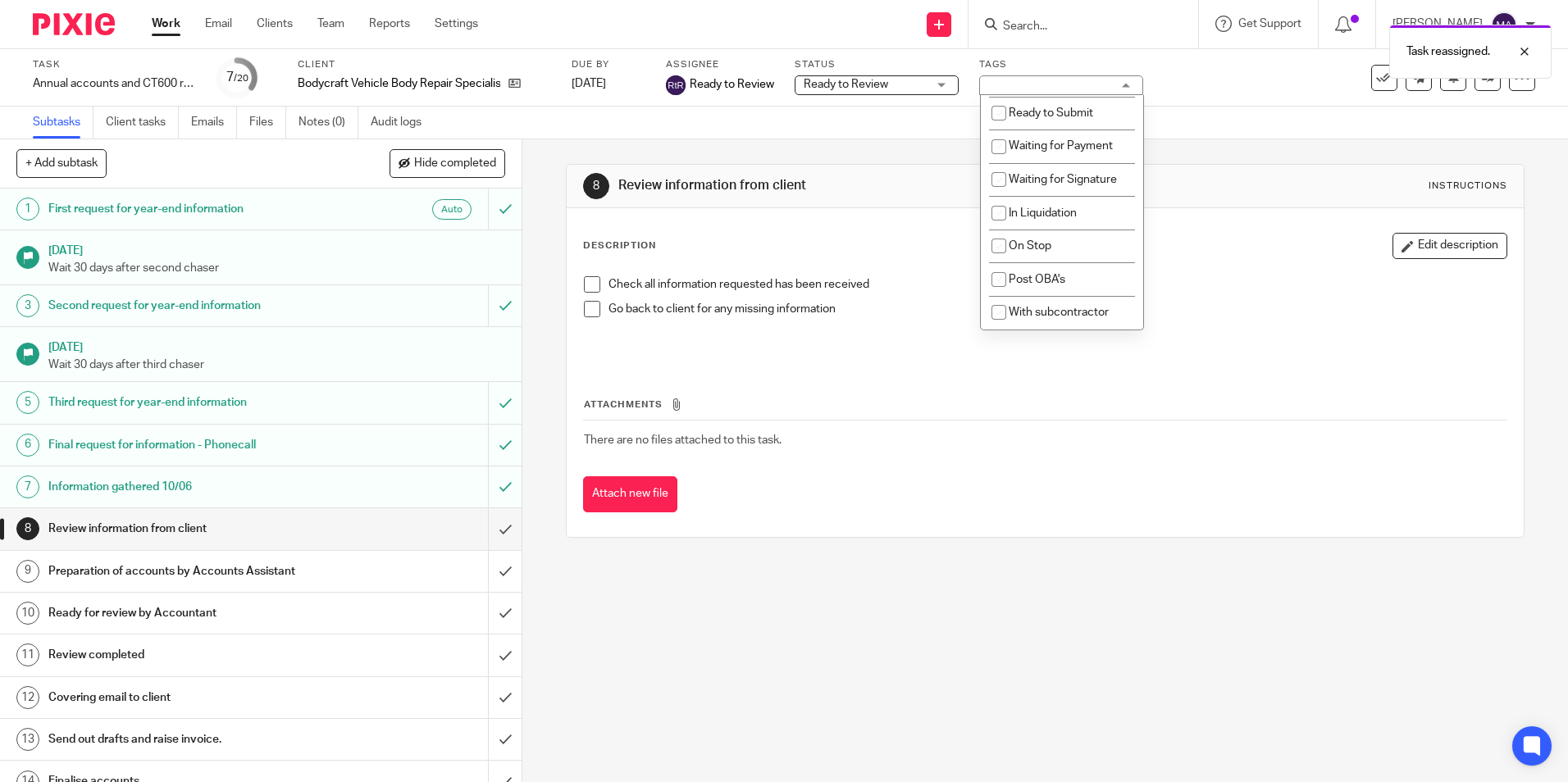
click at [1086, 537] on div "8 Review information from client Instructions Description Edit description Chec…" at bounding box center [1044, 351] width 958 height 374
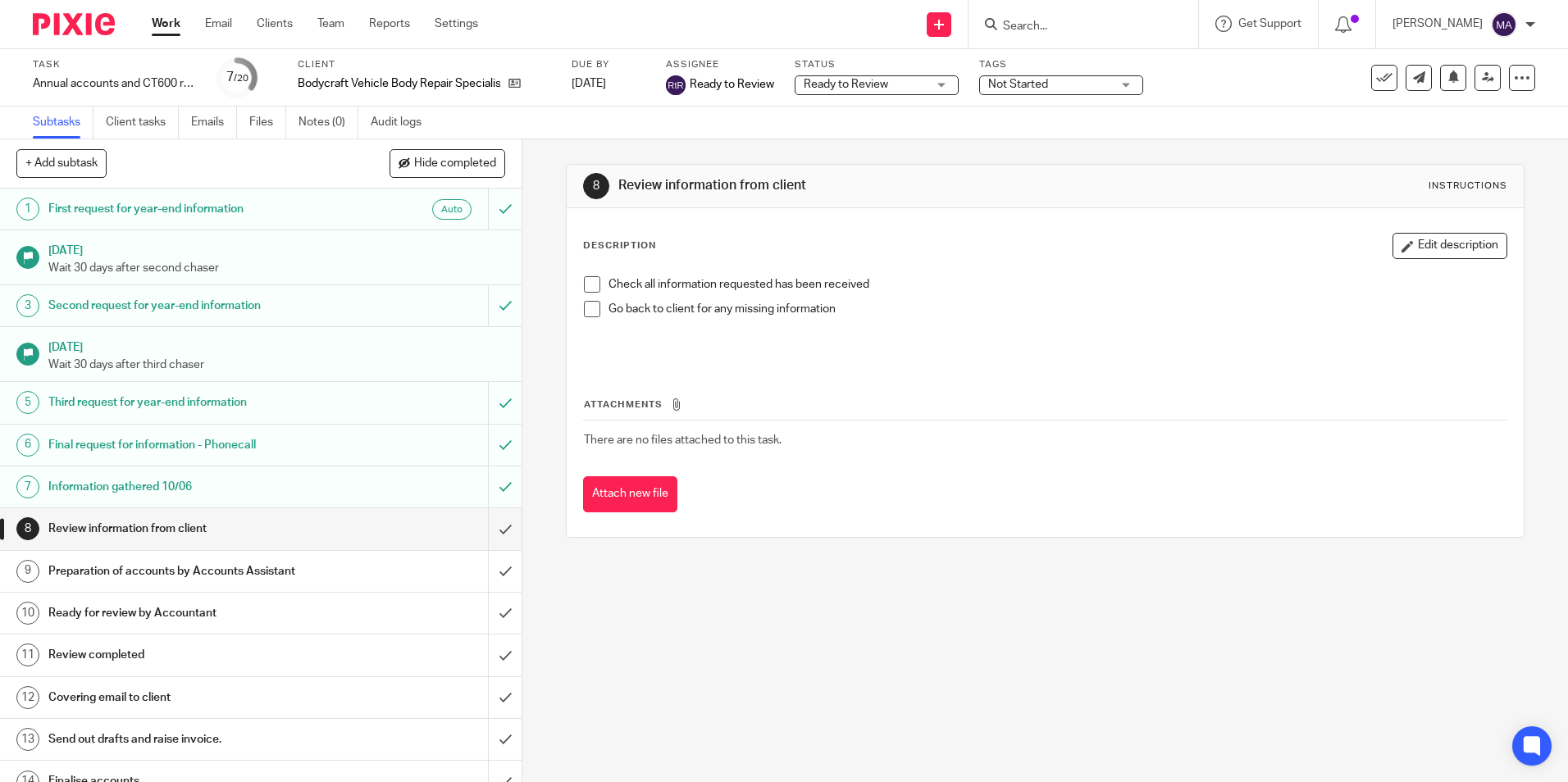
click at [347, 26] on ul "Work Email Clients Team Reports Settings" at bounding box center [326, 24] width 351 height 17
click at [340, 23] on link "Team" at bounding box center [331, 24] width 28 height 17
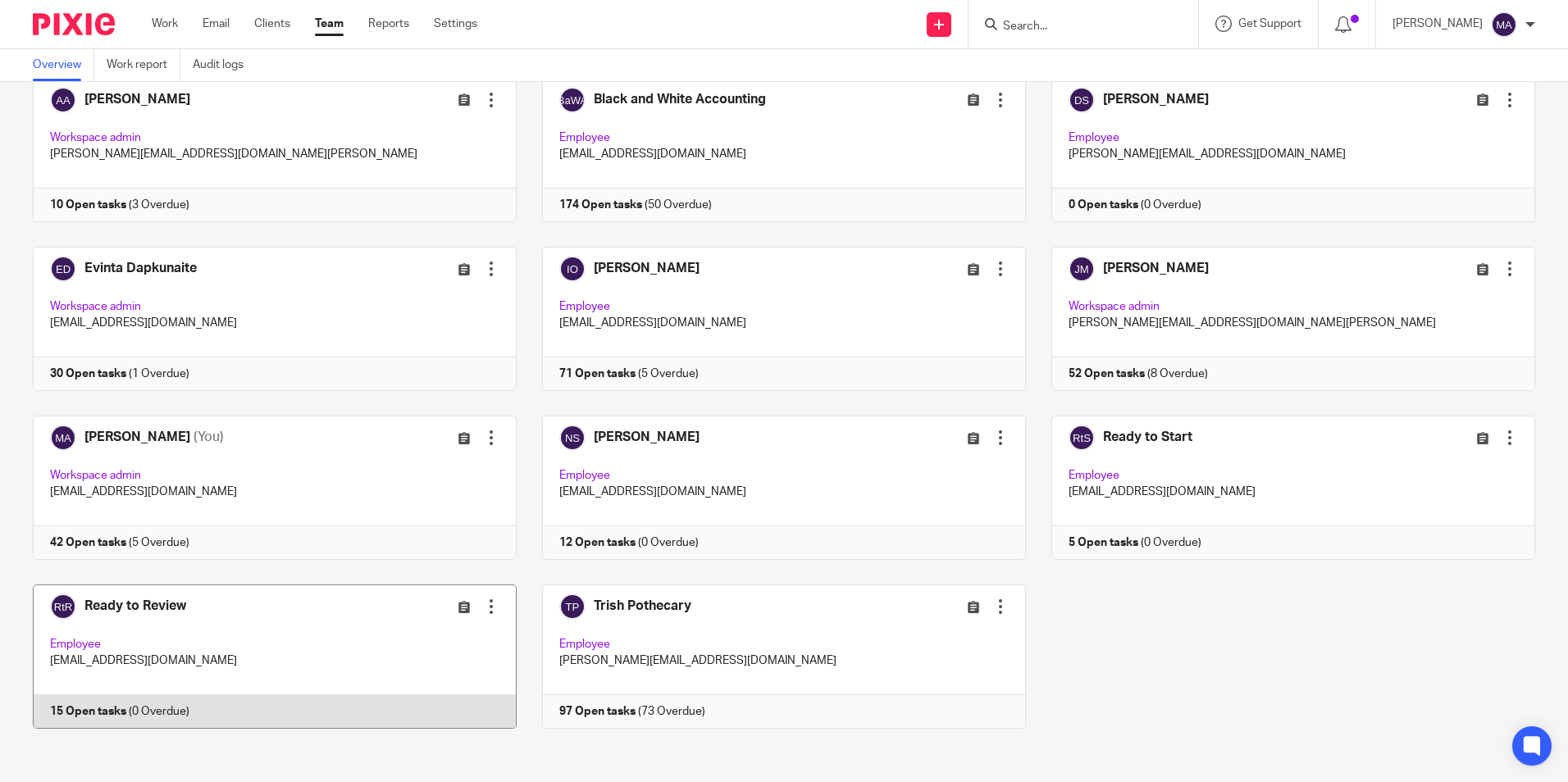
scroll to position [102, 0]
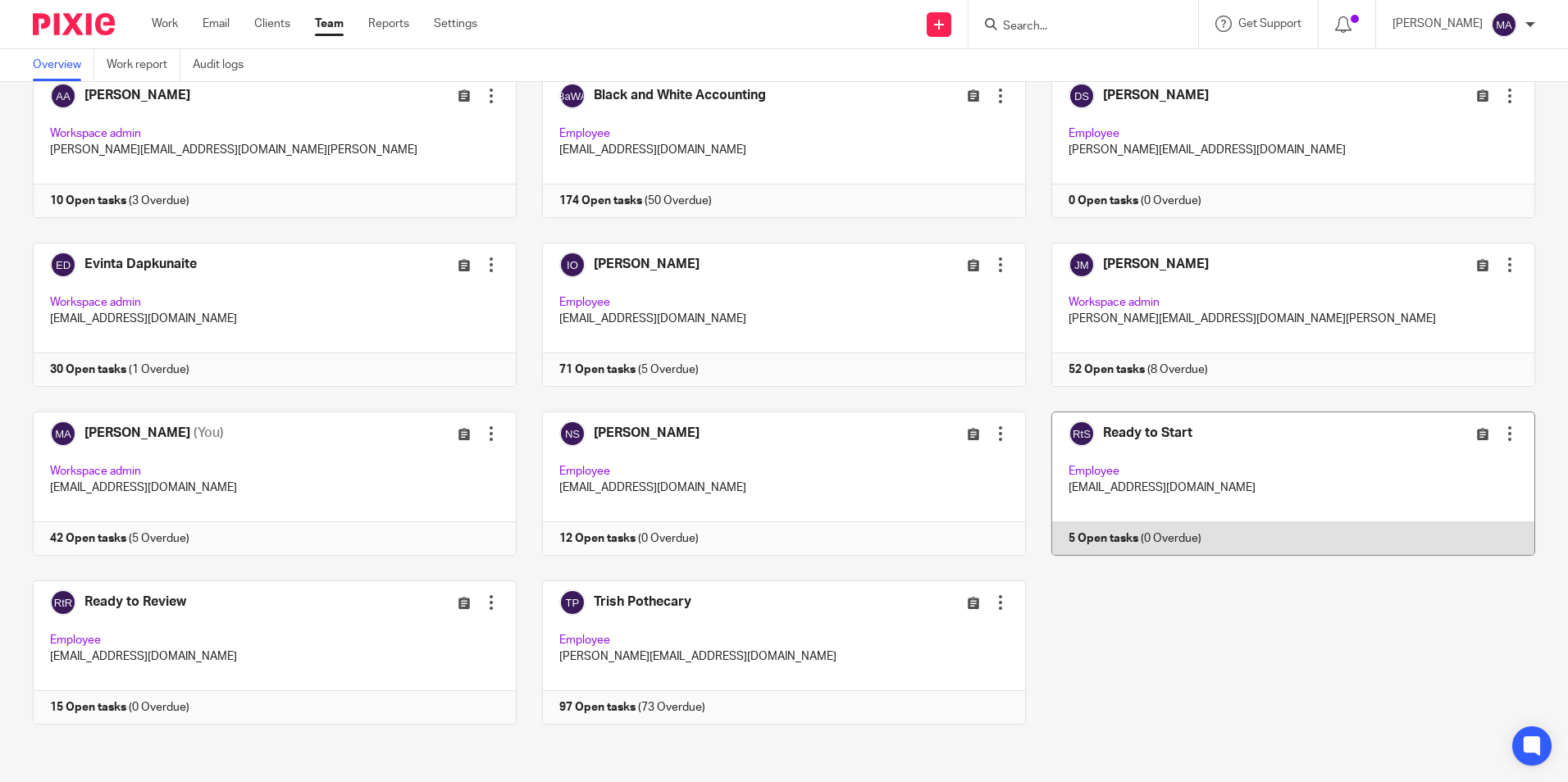
click at [1172, 423] on link at bounding box center [1280, 483] width 509 height 144
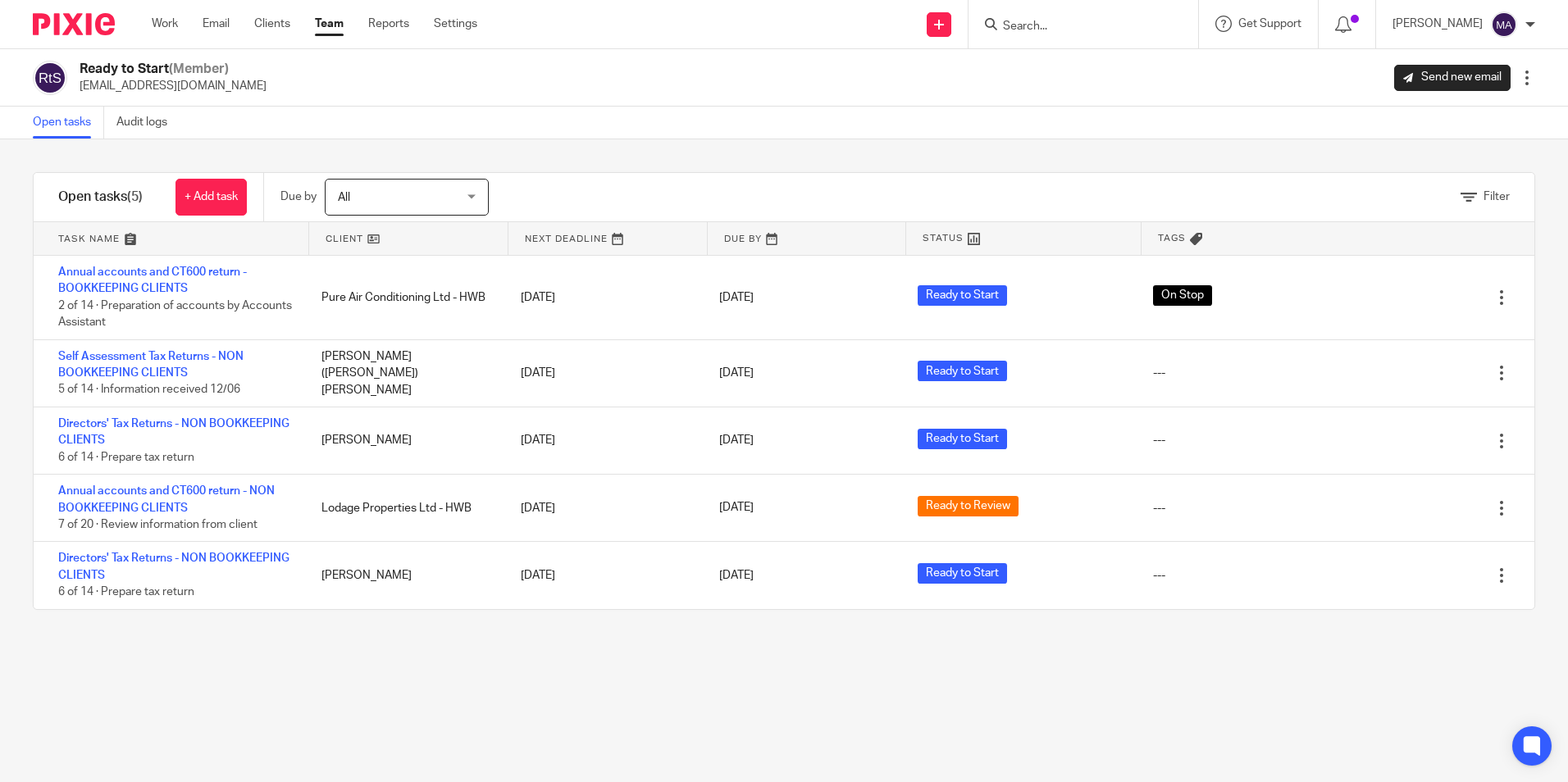
click at [964, 685] on div "Filter tasks Only show tasks matching all of these conditions 1 Client name Is …" at bounding box center [784, 461] width 1568 height 642
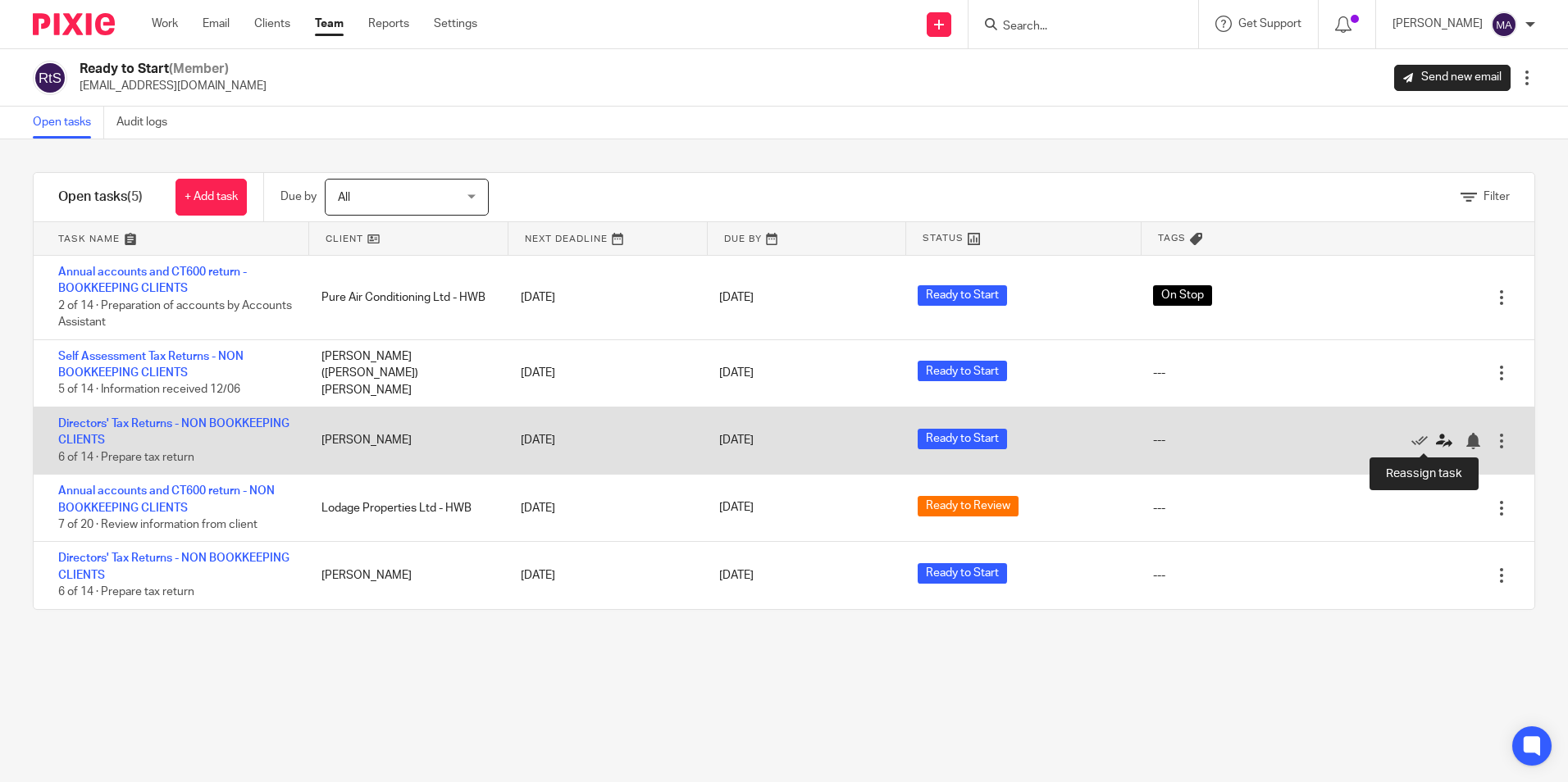
click at [1435, 436] on icon at bounding box center [1443, 441] width 17 height 17
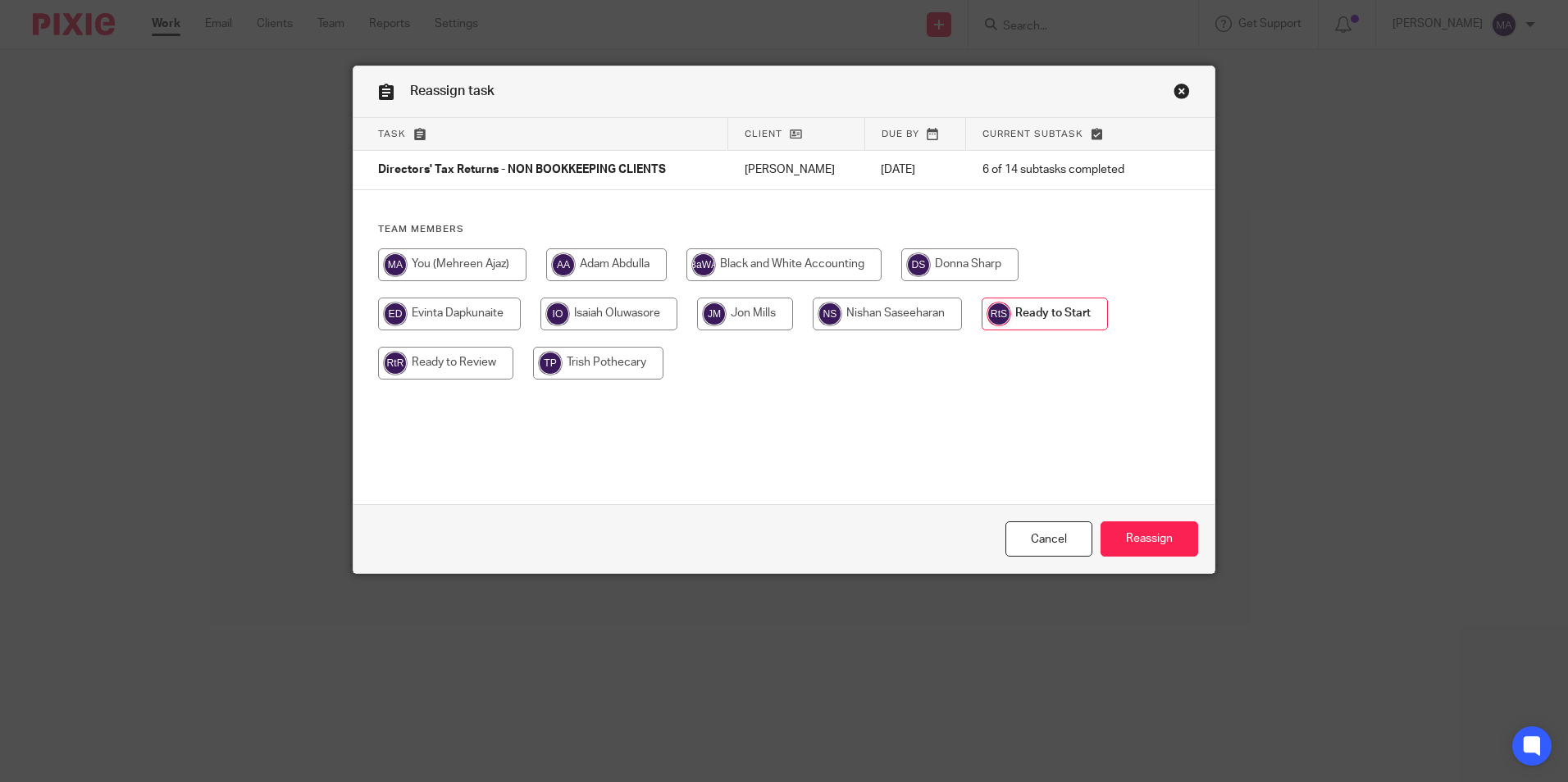
click at [404, 369] on input "radio" at bounding box center [446, 363] width 136 height 32
radio input "true"
click at [1158, 541] on input "Reassign" at bounding box center [1148, 539] width 97 height 35
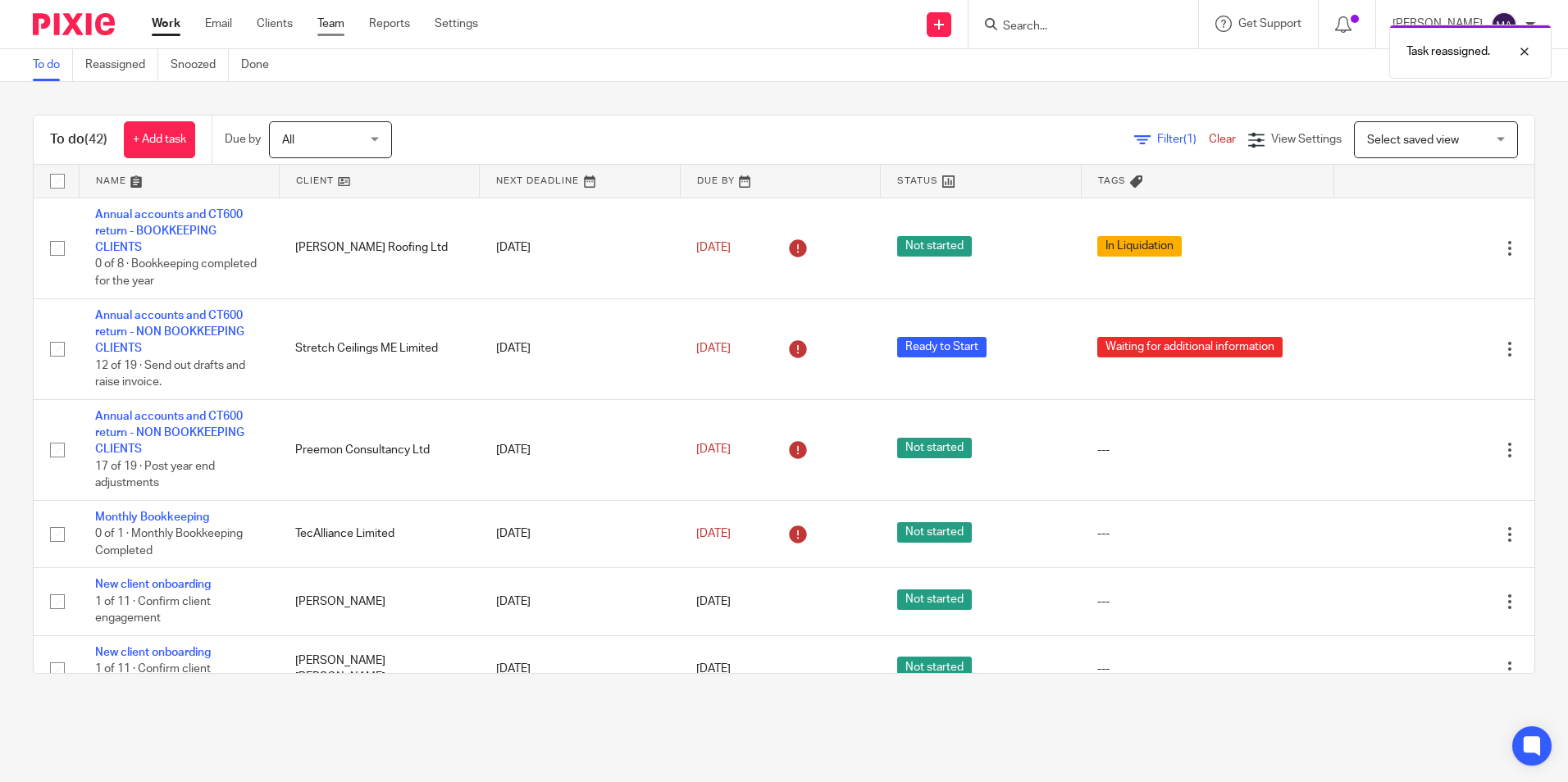
click at [335, 28] on link "Team" at bounding box center [331, 24] width 28 height 17
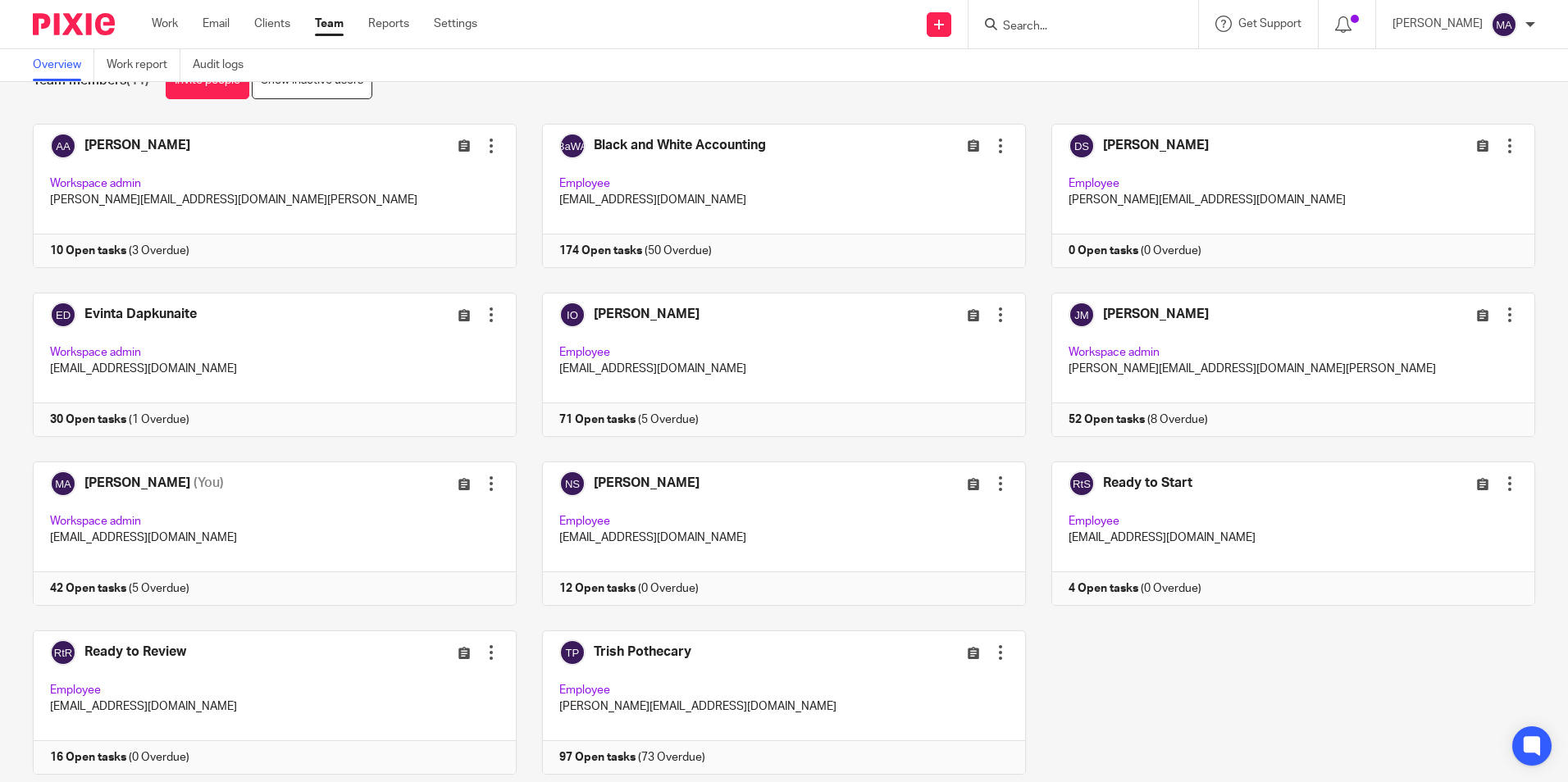
scroll to position [102, 0]
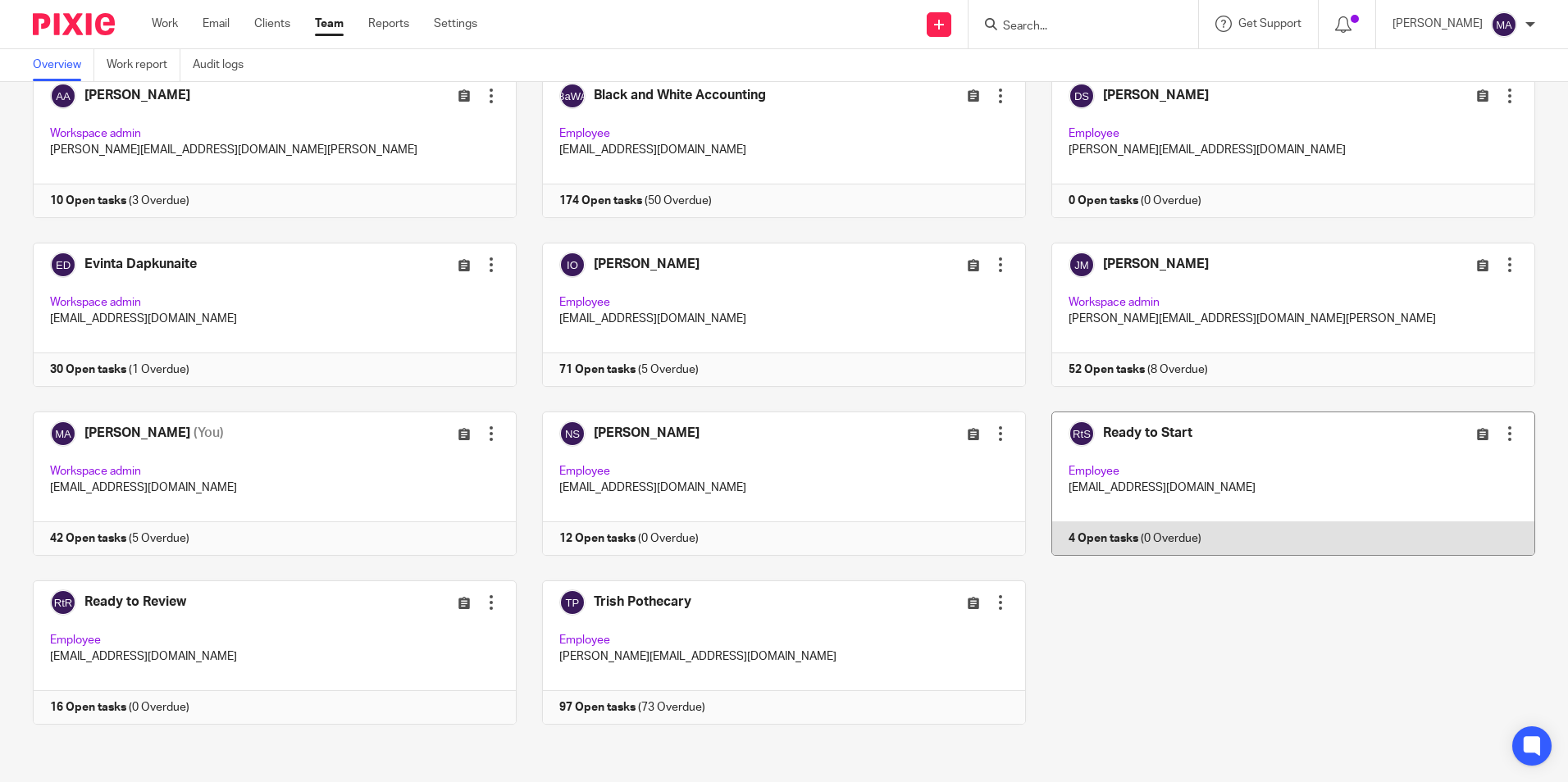
click at [1160, 436] on link at bounding box center [1280, 483] width 509 height 144
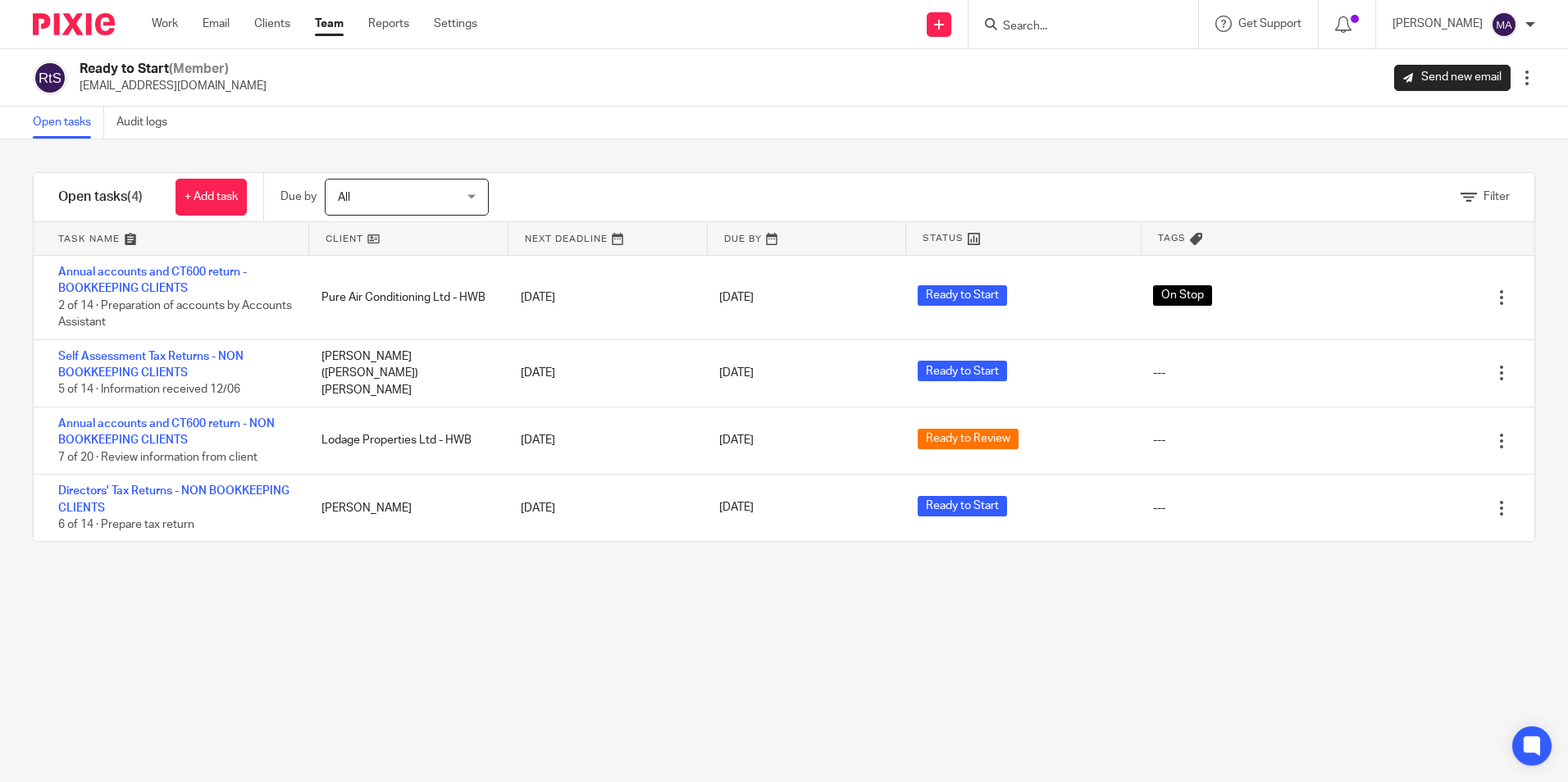
click at [334, 24] on link "Team" at bounding box center [328, 24] width 28 height 17
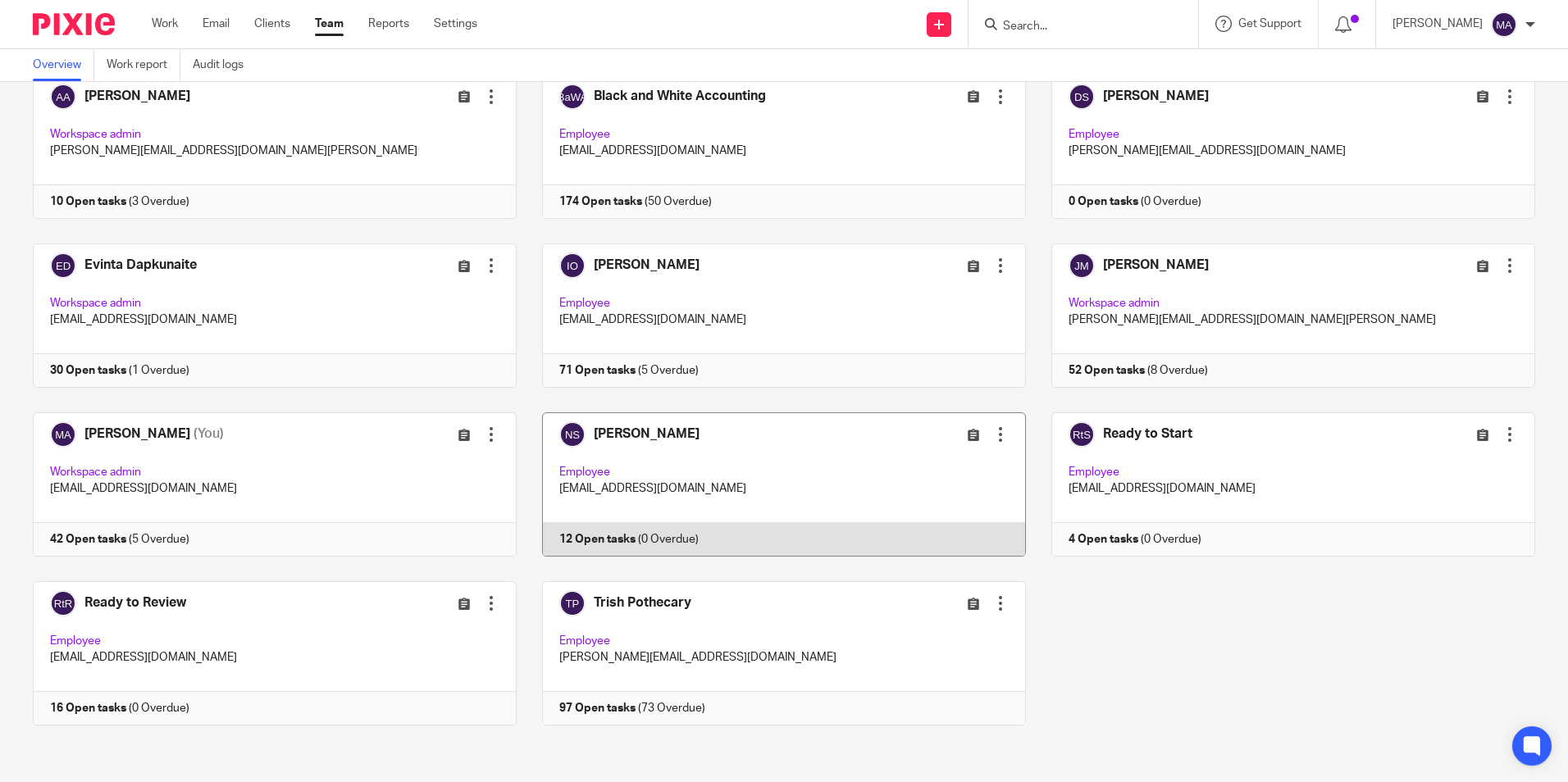
scroll to position [102, 0]
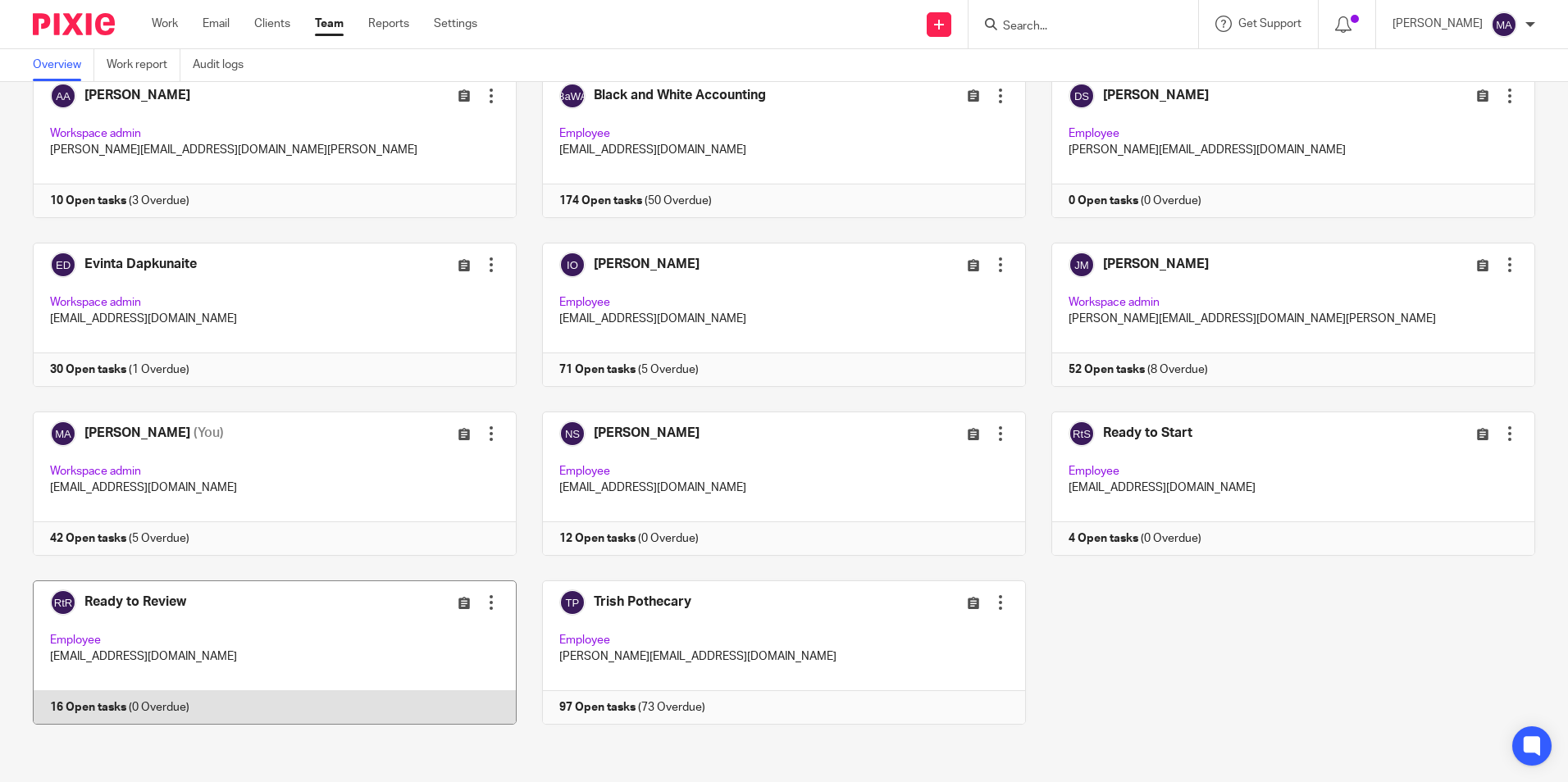
click at [149, 602] on link at bounding box center [262, 652] width 509 height 144
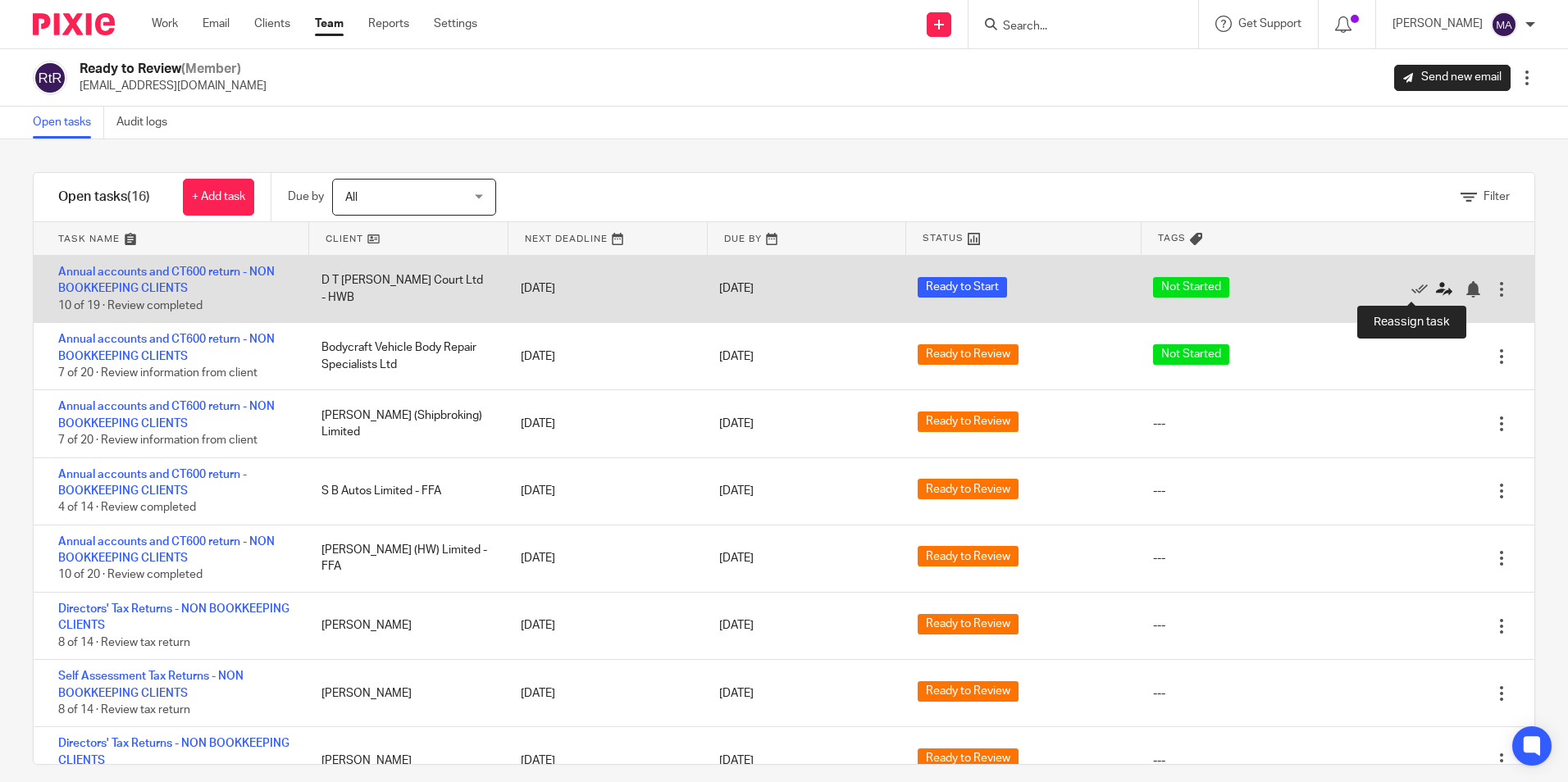
click at [1435, 284] on icon at bounding box center [1443, 289] width 17 height 17
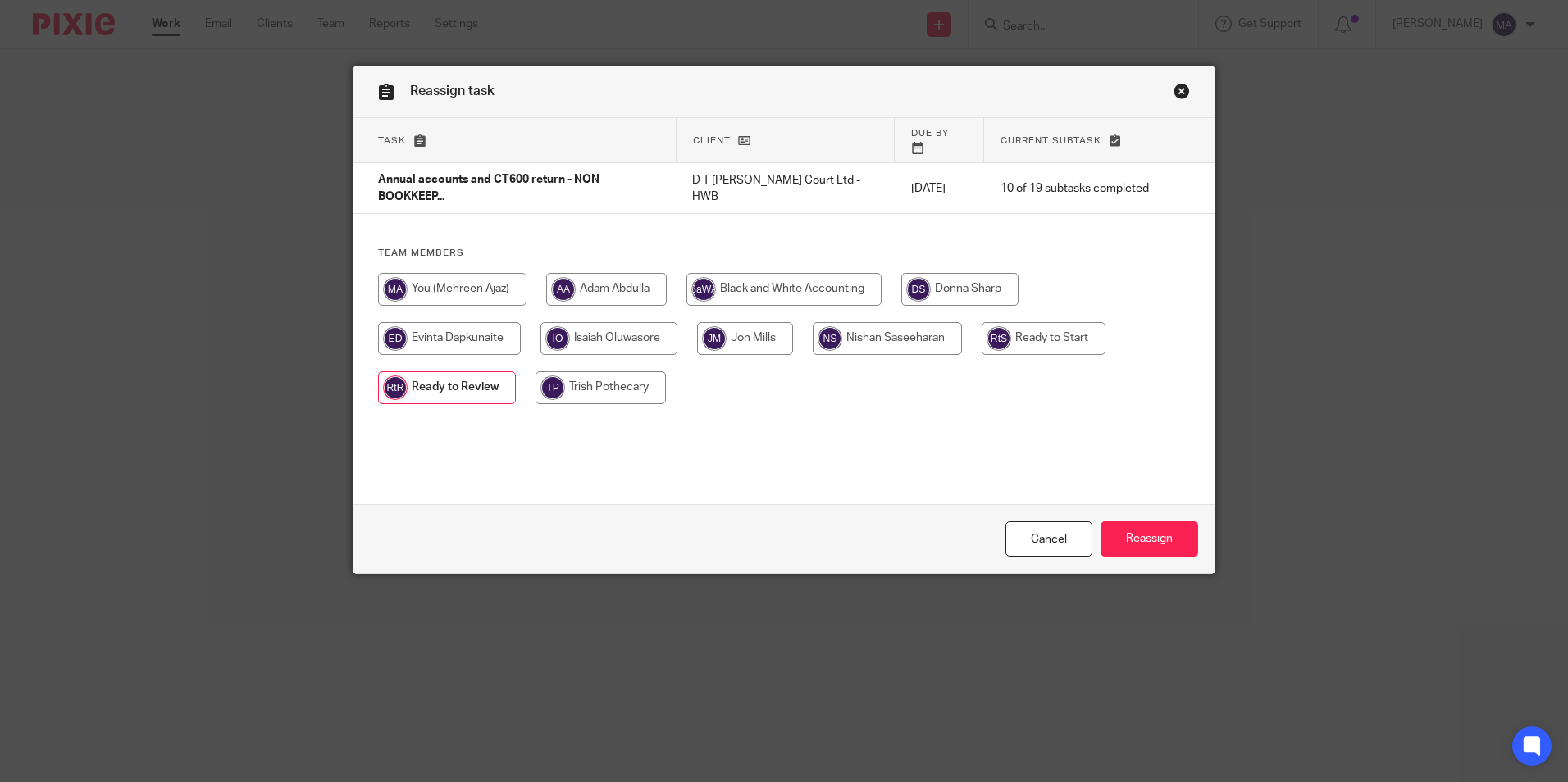
click at [1173, 83] on link "Close this dialog window" at bounding box center [1181, 93] width 17 height 23
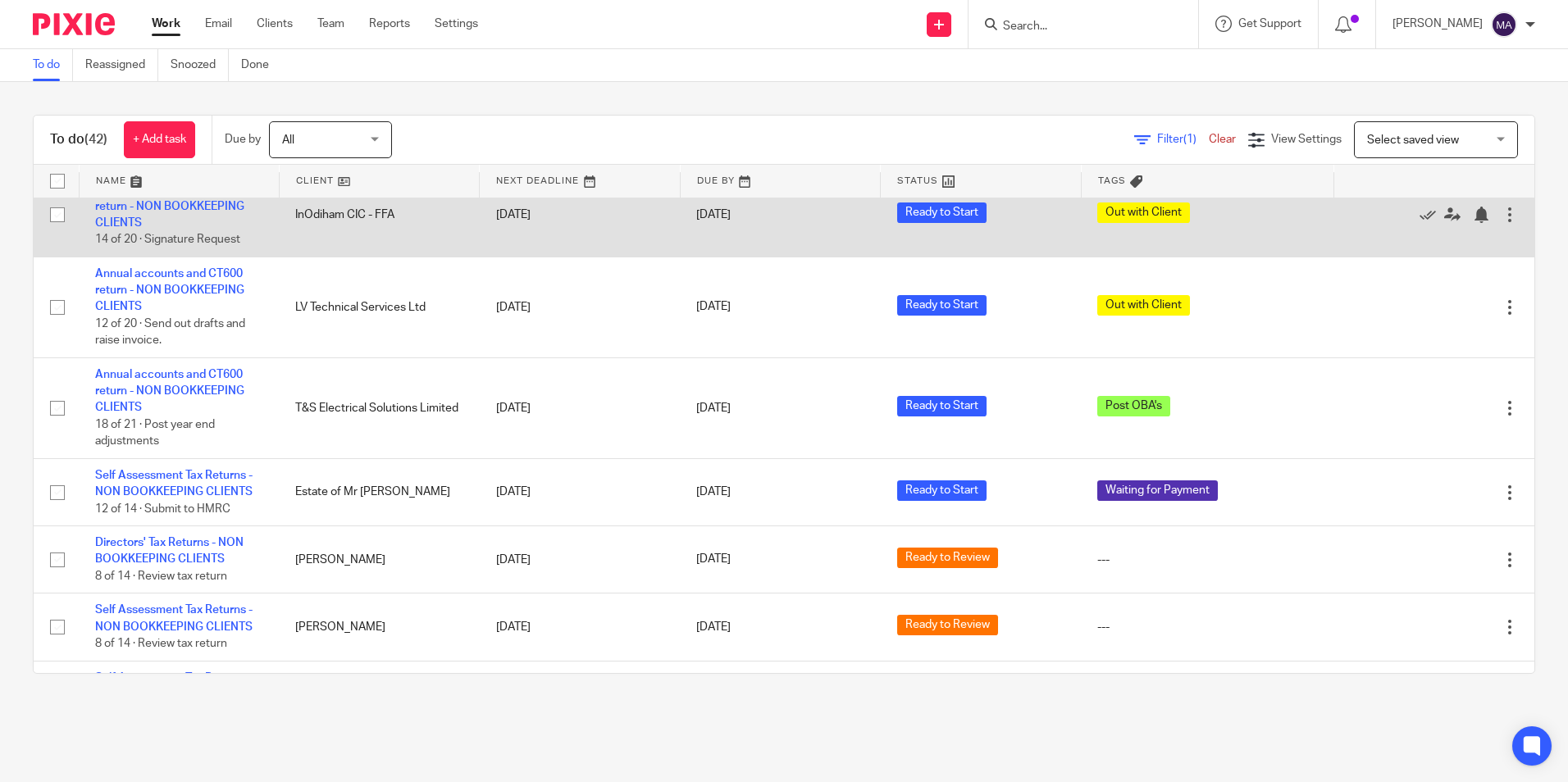
scroll to position [983, 0]
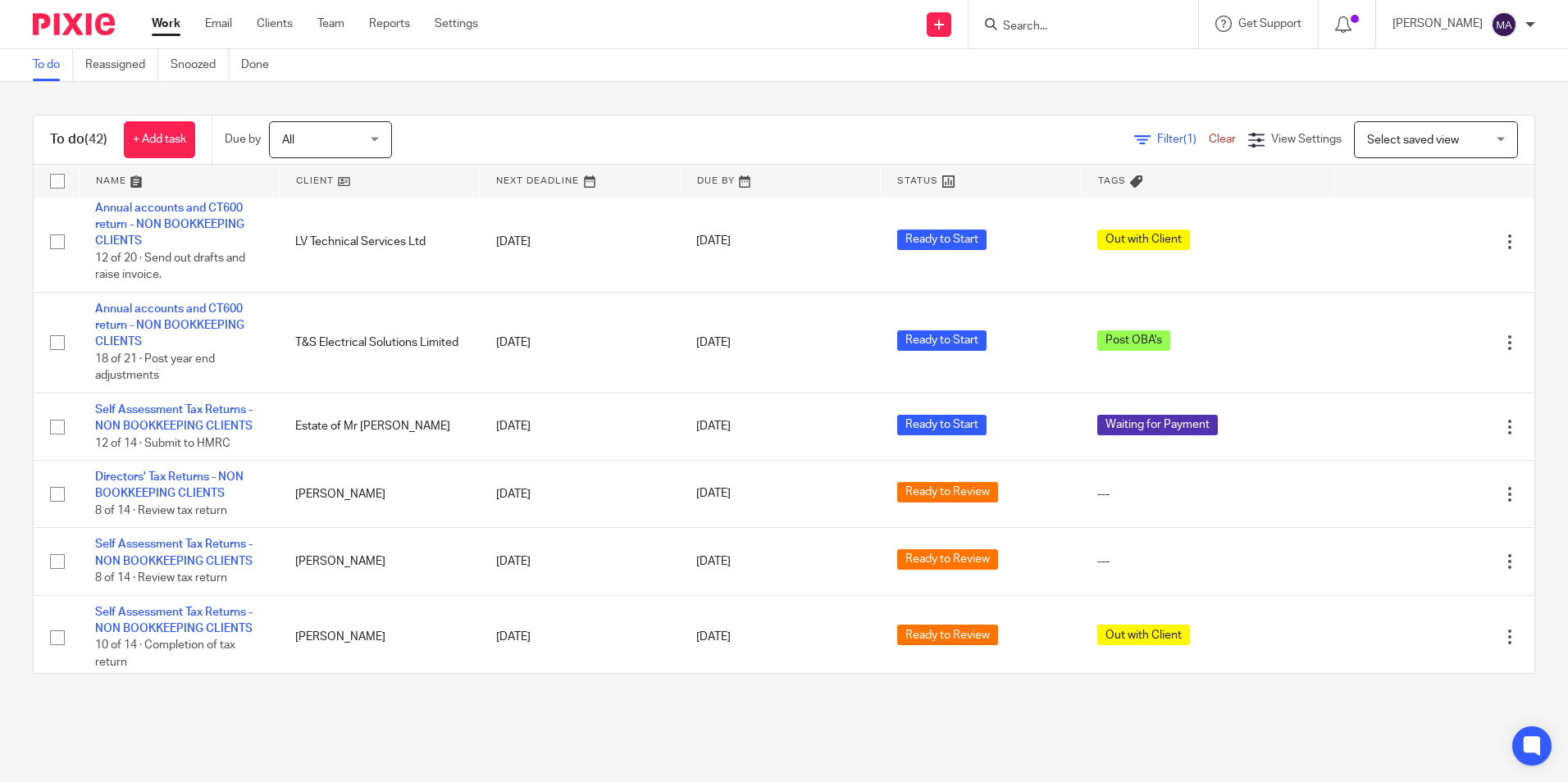
click at [781, 720] on main "To do Reassigned Snoozed Done To do (42) + Add task Due by All All [DATE] [DATE…" at bounding box center [784, 391] width 1568 height 782
